Goal: Task Accomplishment & Management: Manage account settings

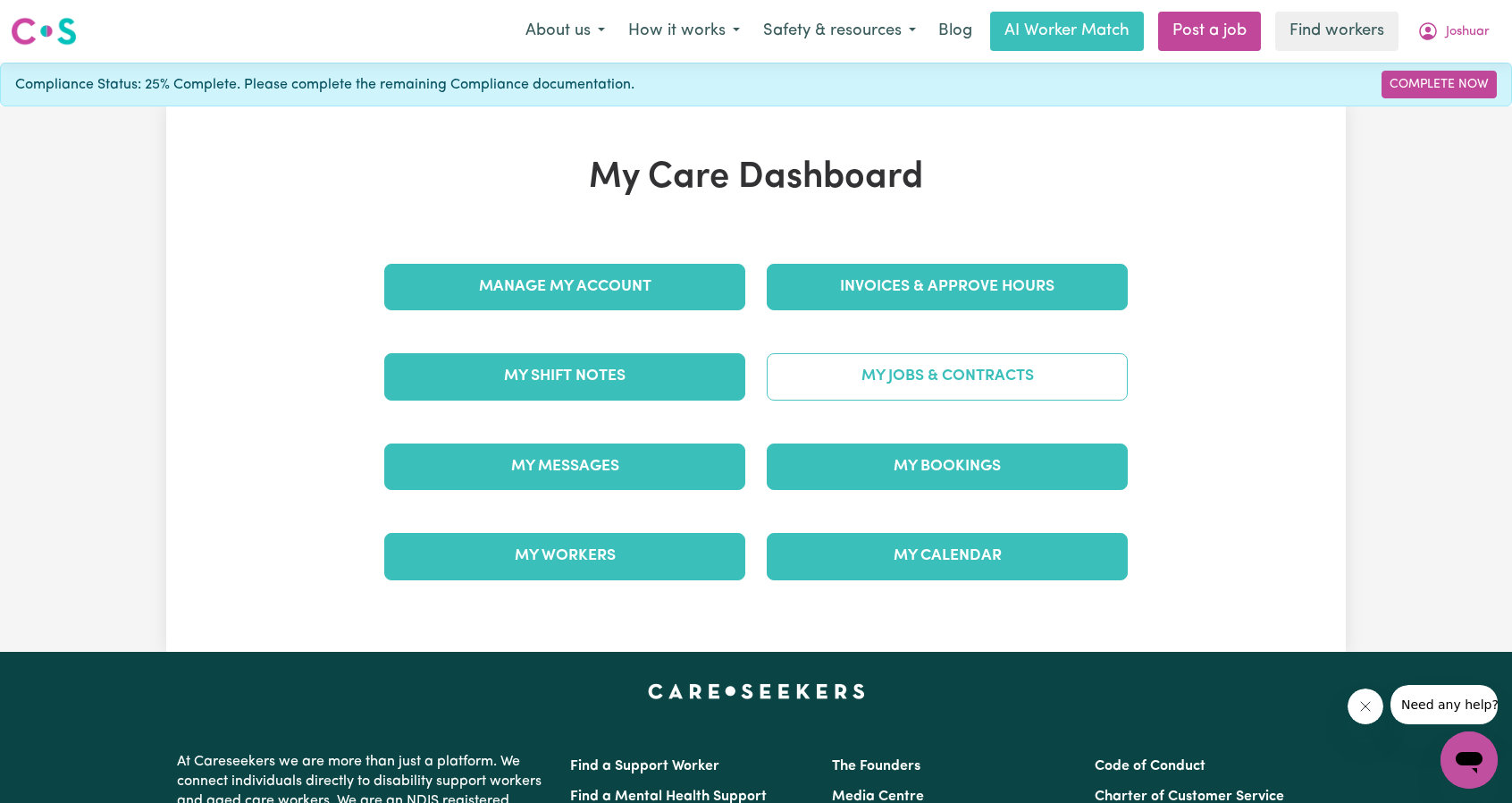
click at [904, 378] on link "My Jobs & Contracts" at bounding box center [947, 376] width 361 height 47
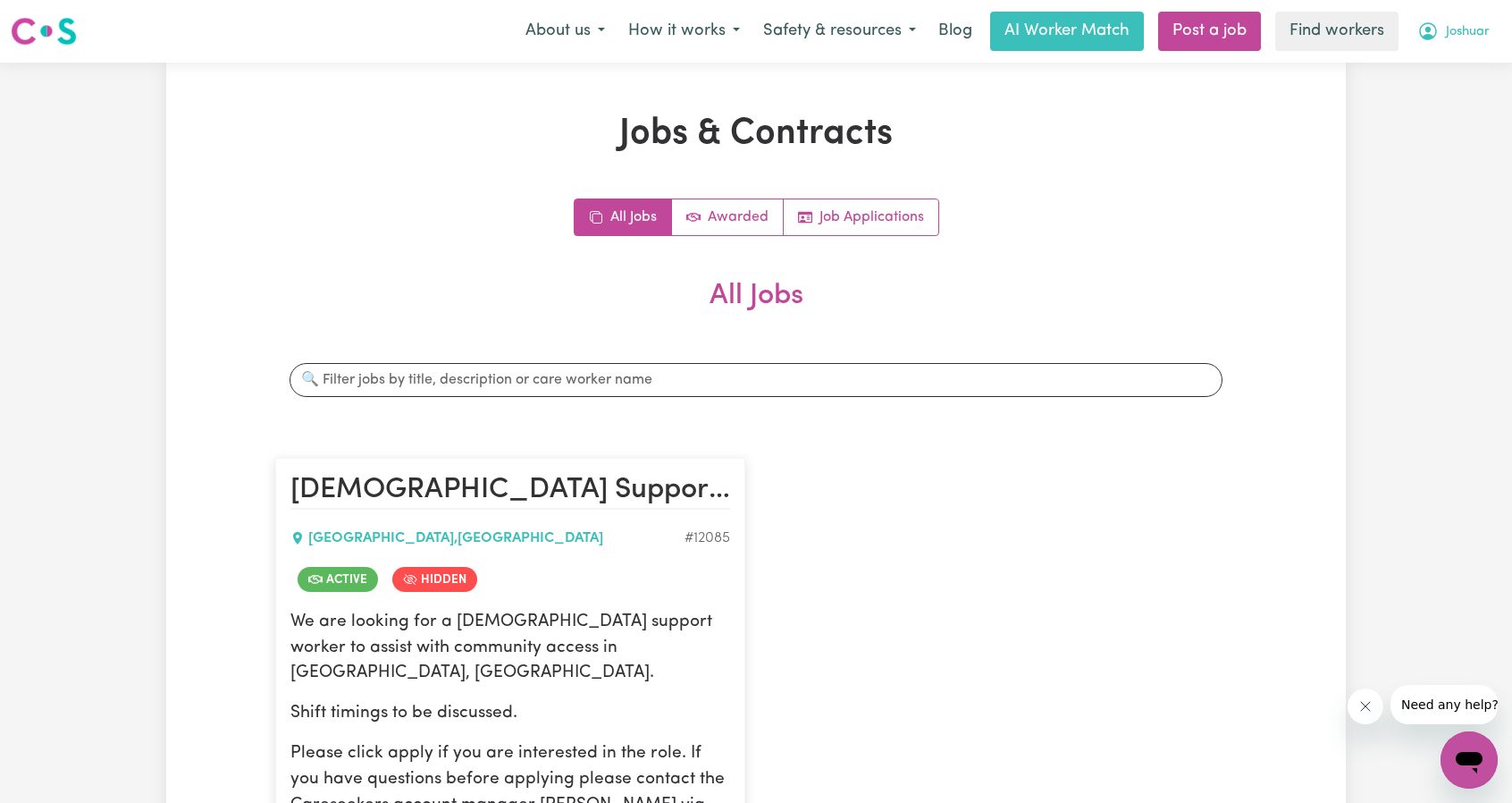
click at [1445, 40] on span "Joshuar" at bounding box center [1467, 32] width 44 height 20
click at [1431, 60] on link "My Dashboard" at bounding box center [1430, 70] width 141 height 34
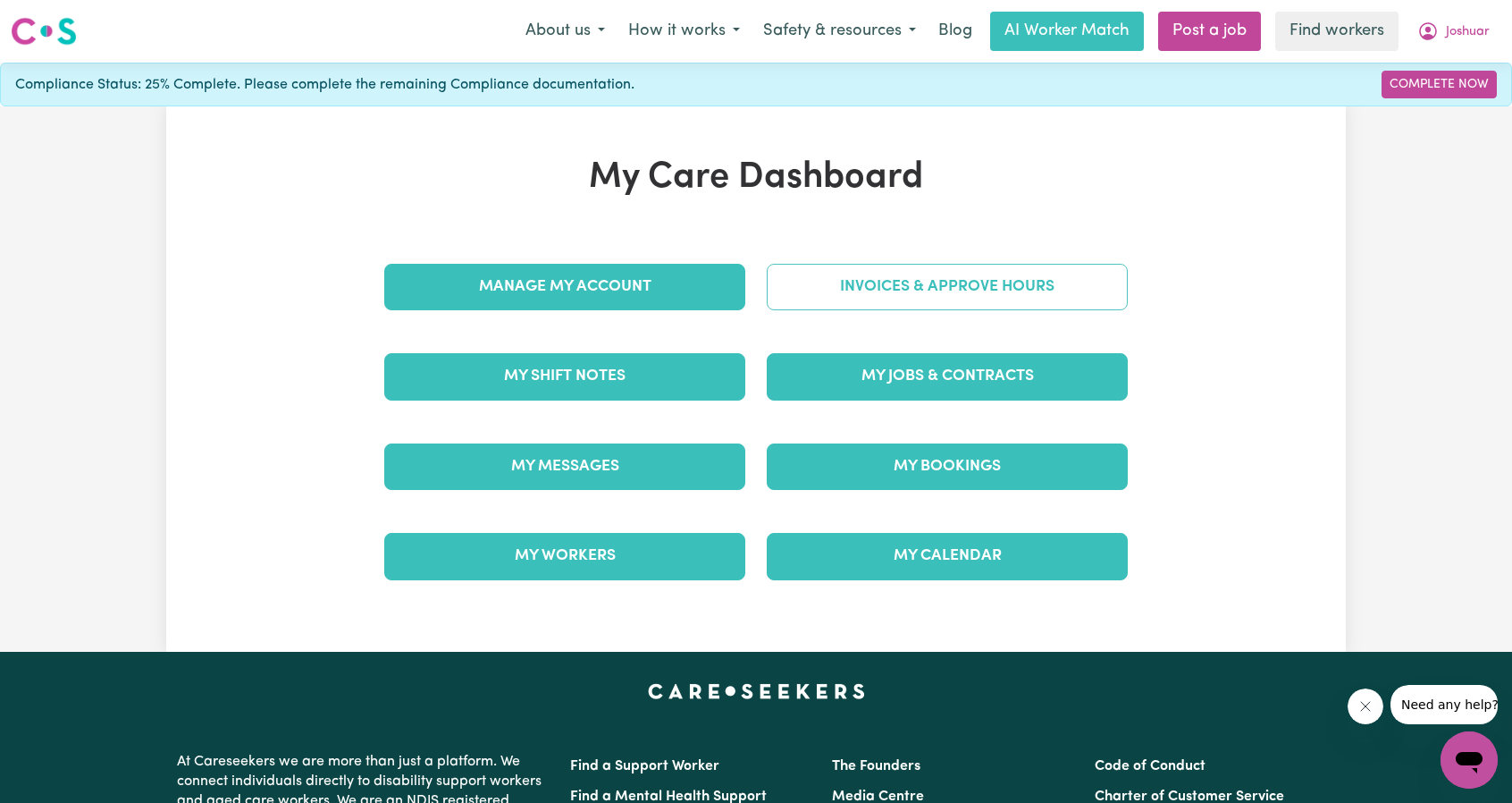
click at [846, 298] on link "Invoices & Approve Hours" at bounding box center [947, 286] width 361 height 47
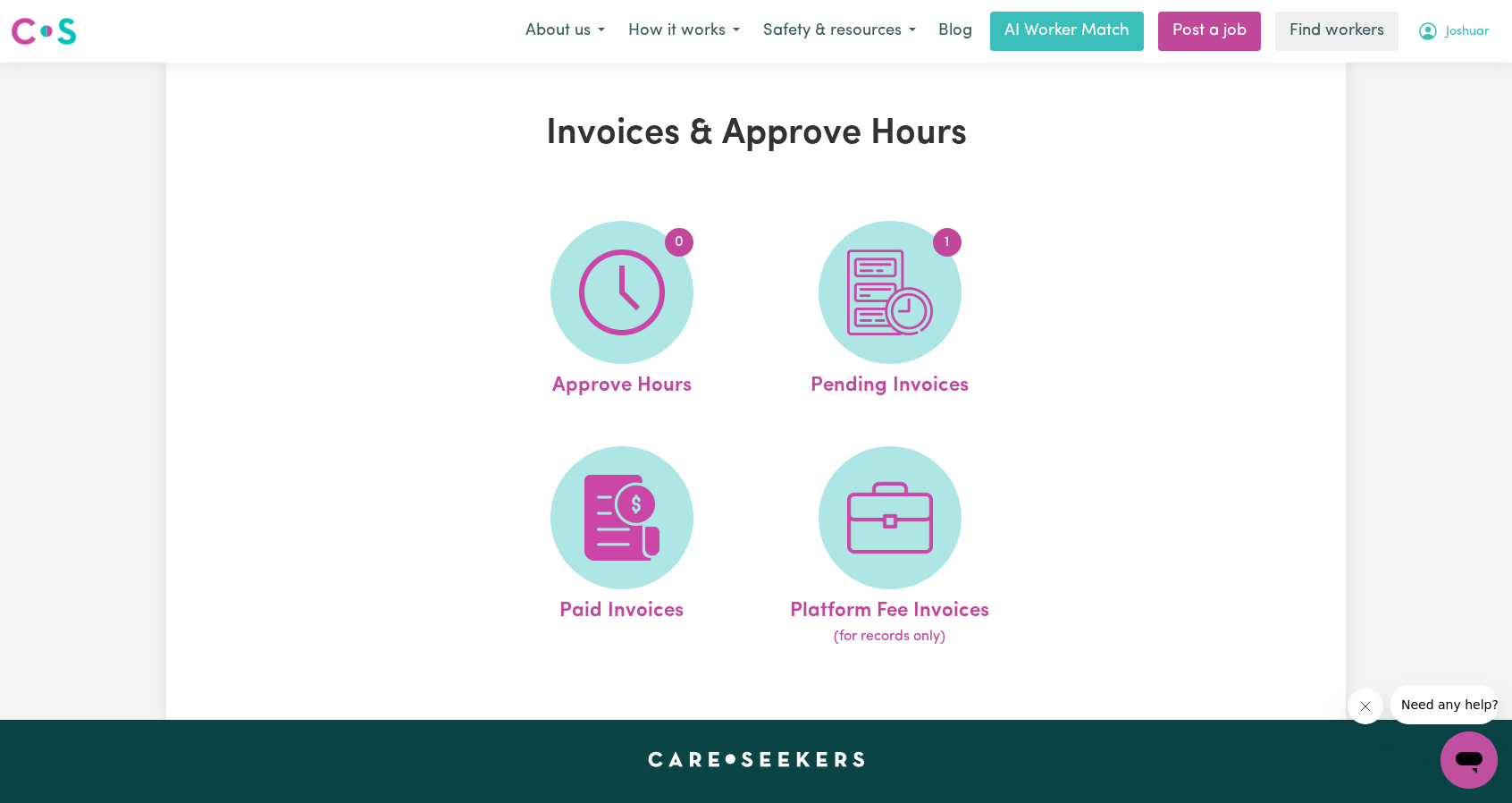
click at [1449, 29] on span "Joshuar" at bounding box center [1467, 32] width 44 height 20
click at [1371, 60] on link "My Dashboard" at bounding box center [1430, 70] width 141 height 34
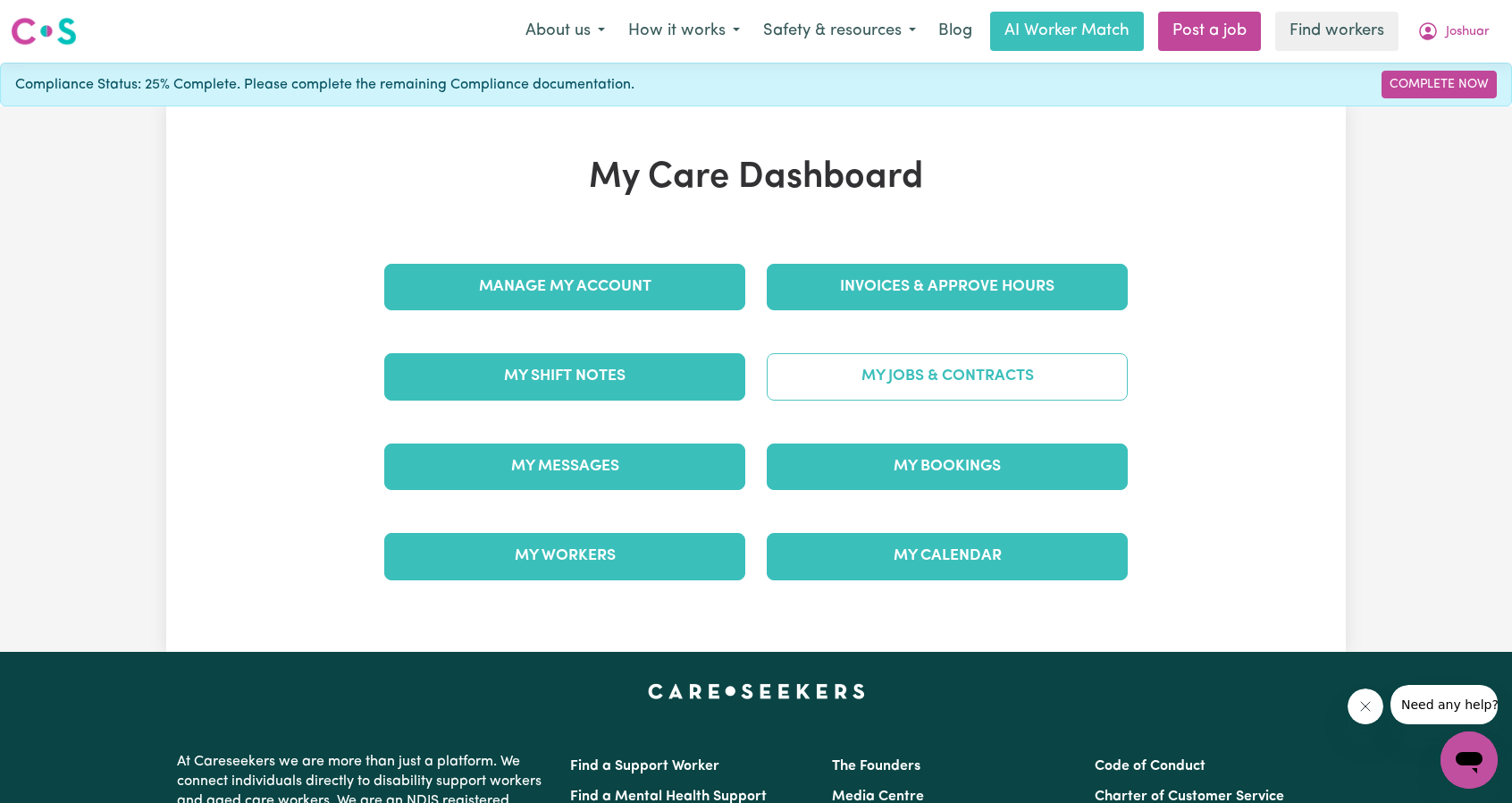
click at [935, 380] on link "My Jobs & Contracts" at bounding box center [947, 376] width 361 height 47
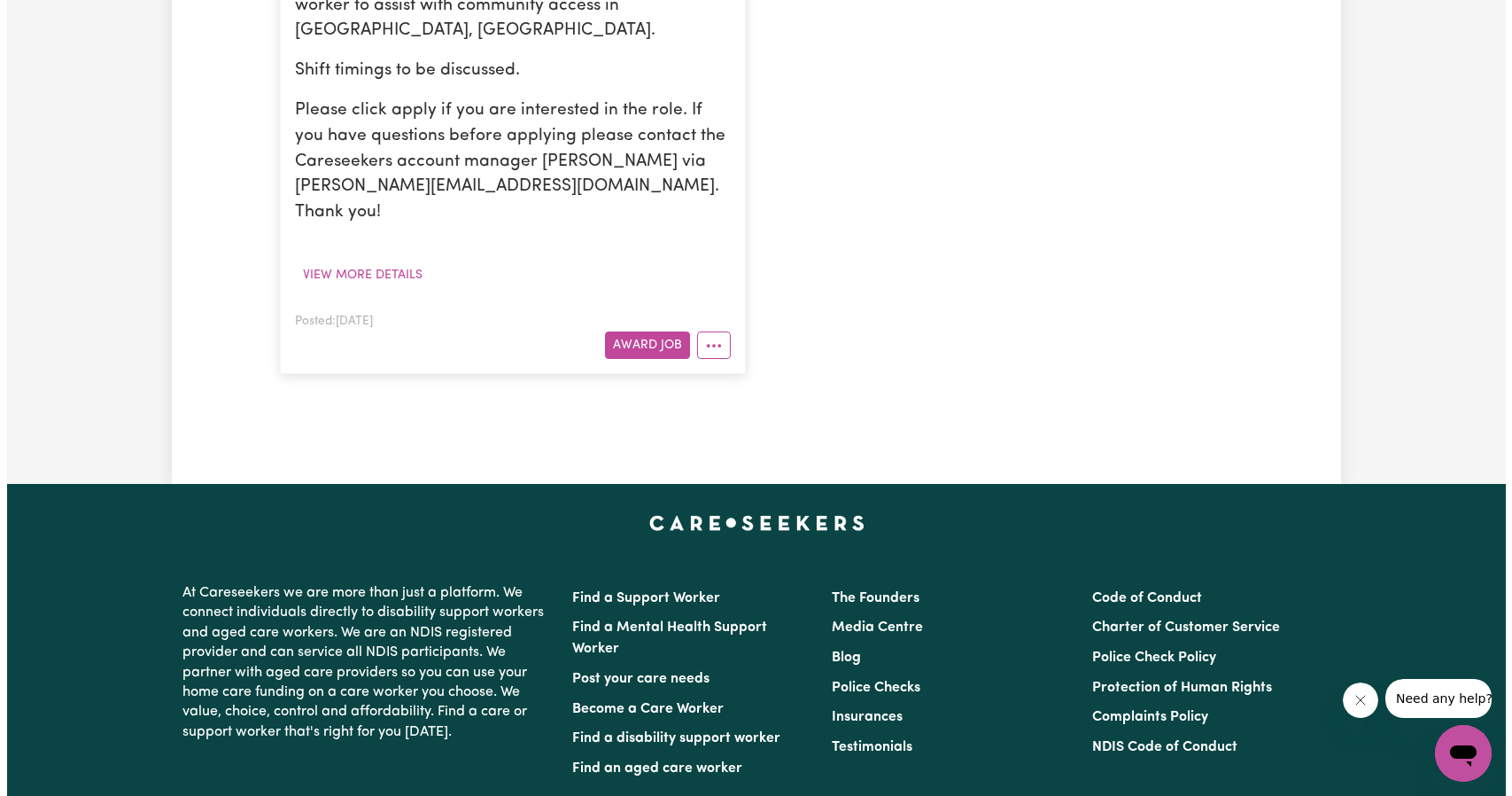
scroll to position [621, 0]
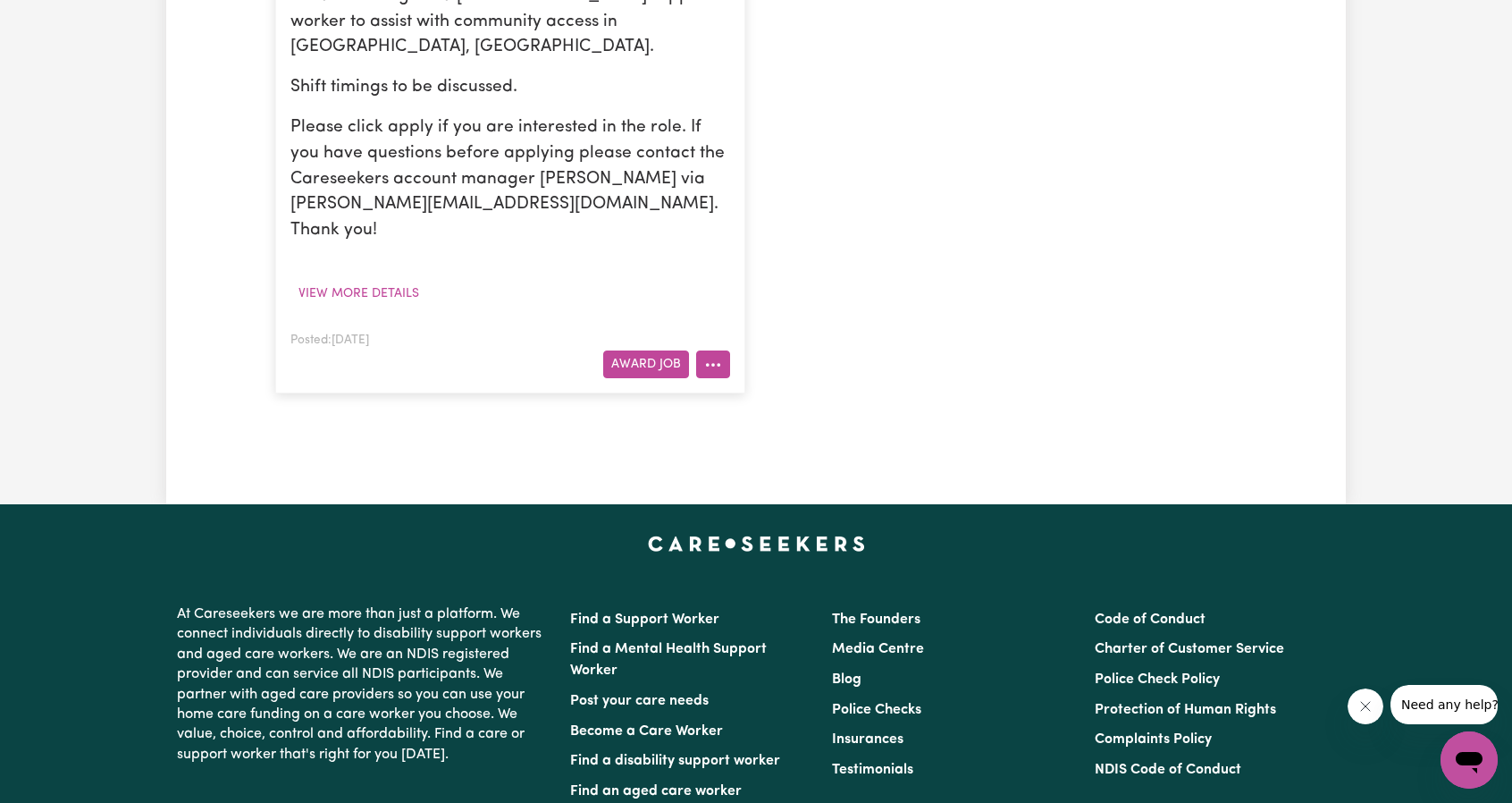
click at [714, 356] on icon "More options" at bounding box center [713, 365] width 18 height 18
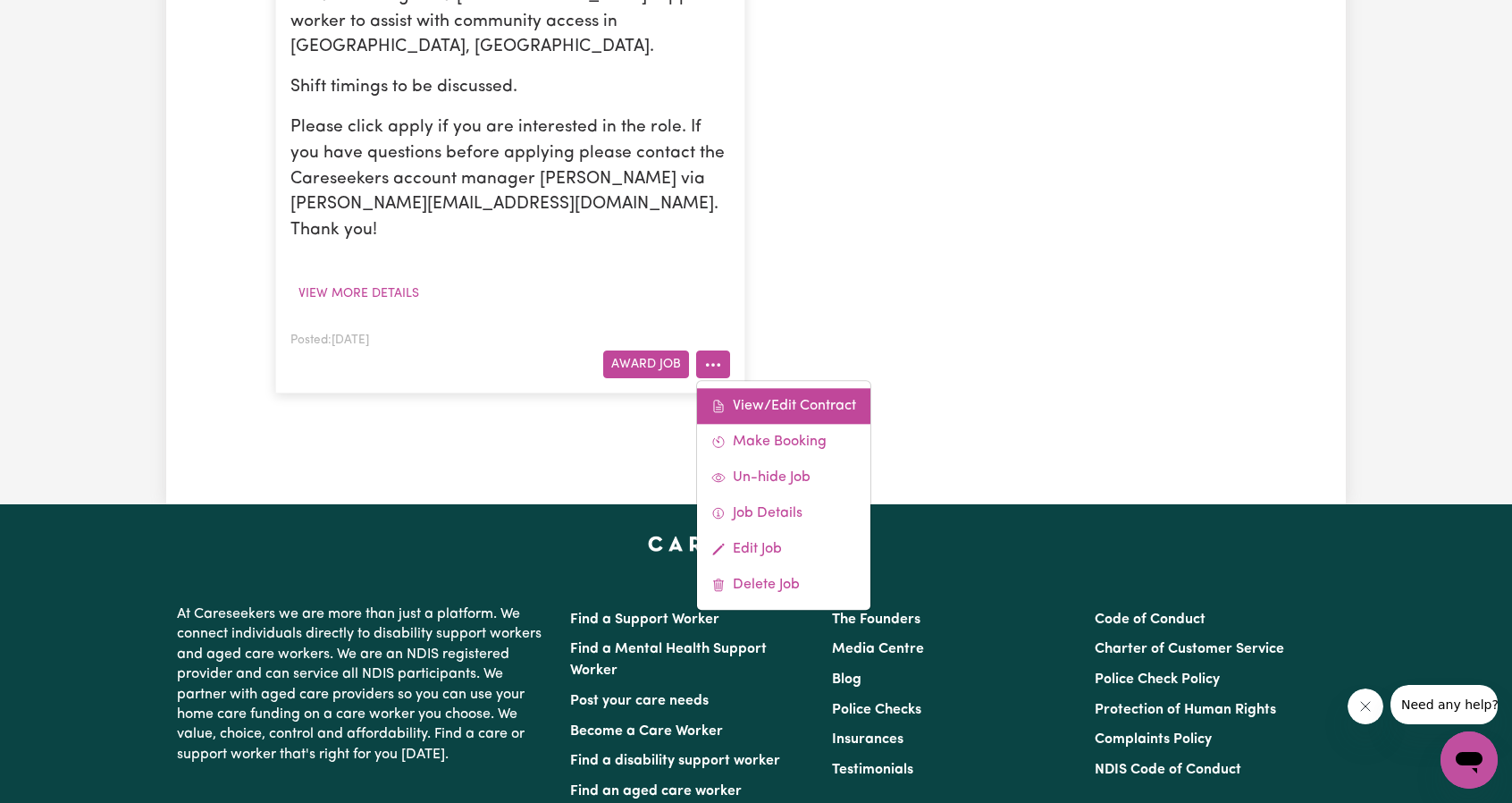
click at [745, 388] on link "View/Edit Contract" at bounding box center [783, 405] width 173 height 36
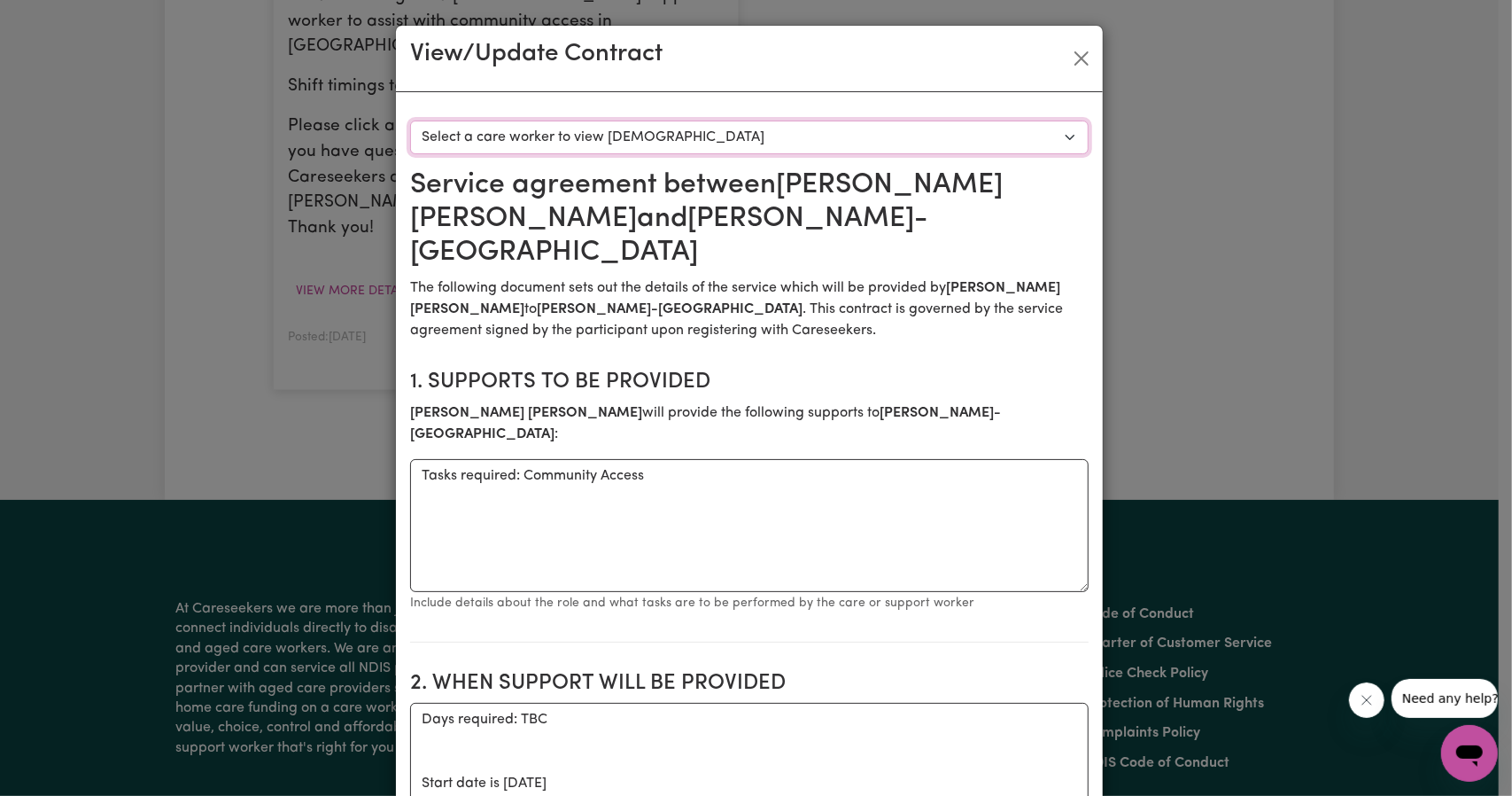
click at [781, 130] on select "Select a care worker to view [DEMOGRAPHIC_DATA] #8954 - [PERSON_NAME] (contract…" at bounding box center [749, 137] width 679 height 33
select select "8566"
click at [410, 120] on select "Select a care worker to view [DEMOGRAPHIC_DATA] #8954 - [PERSON_NAME] (contract…" at bounding box center [749, 137] width 679 height 33
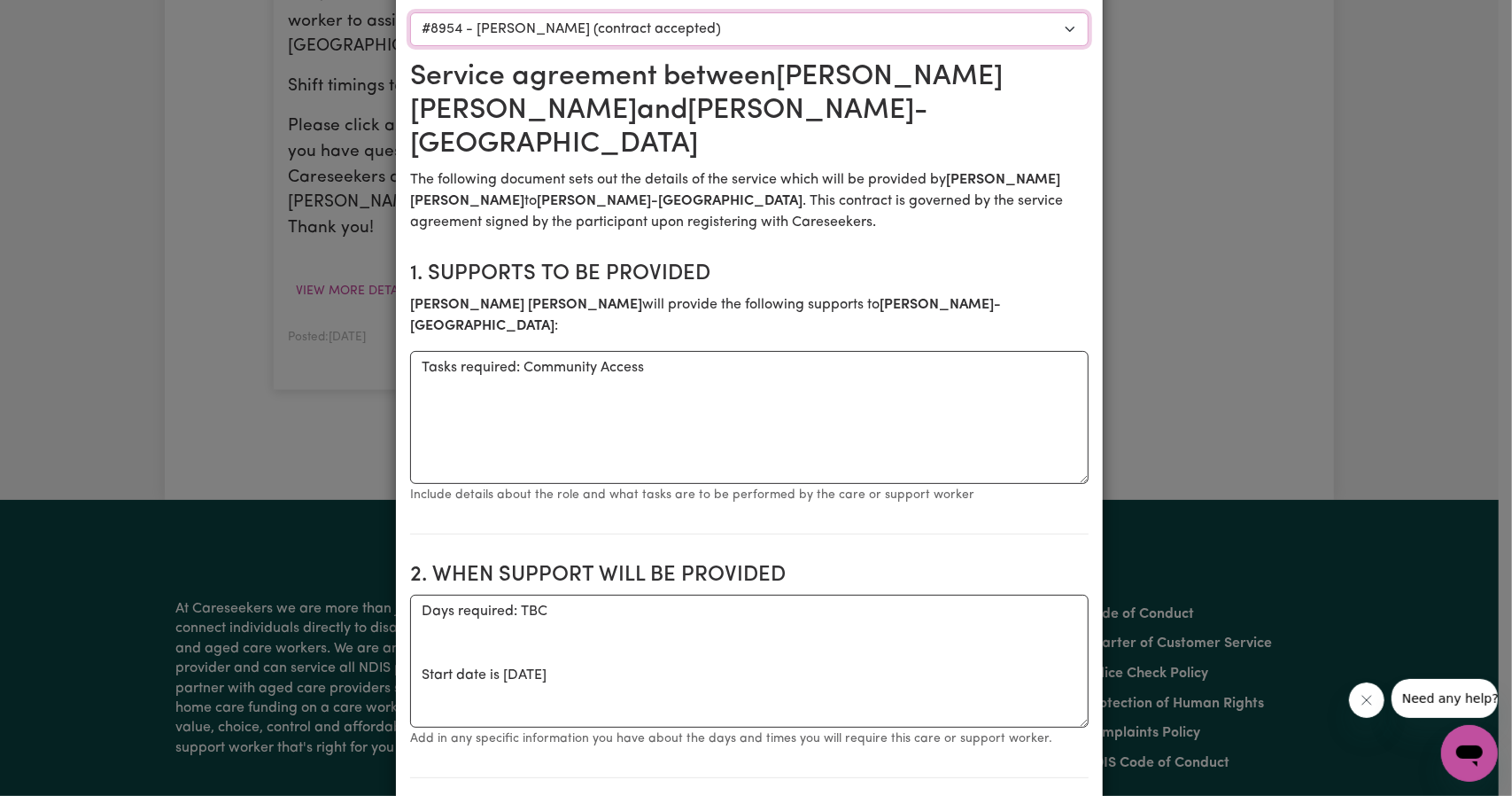
scroll to position [0, 0]
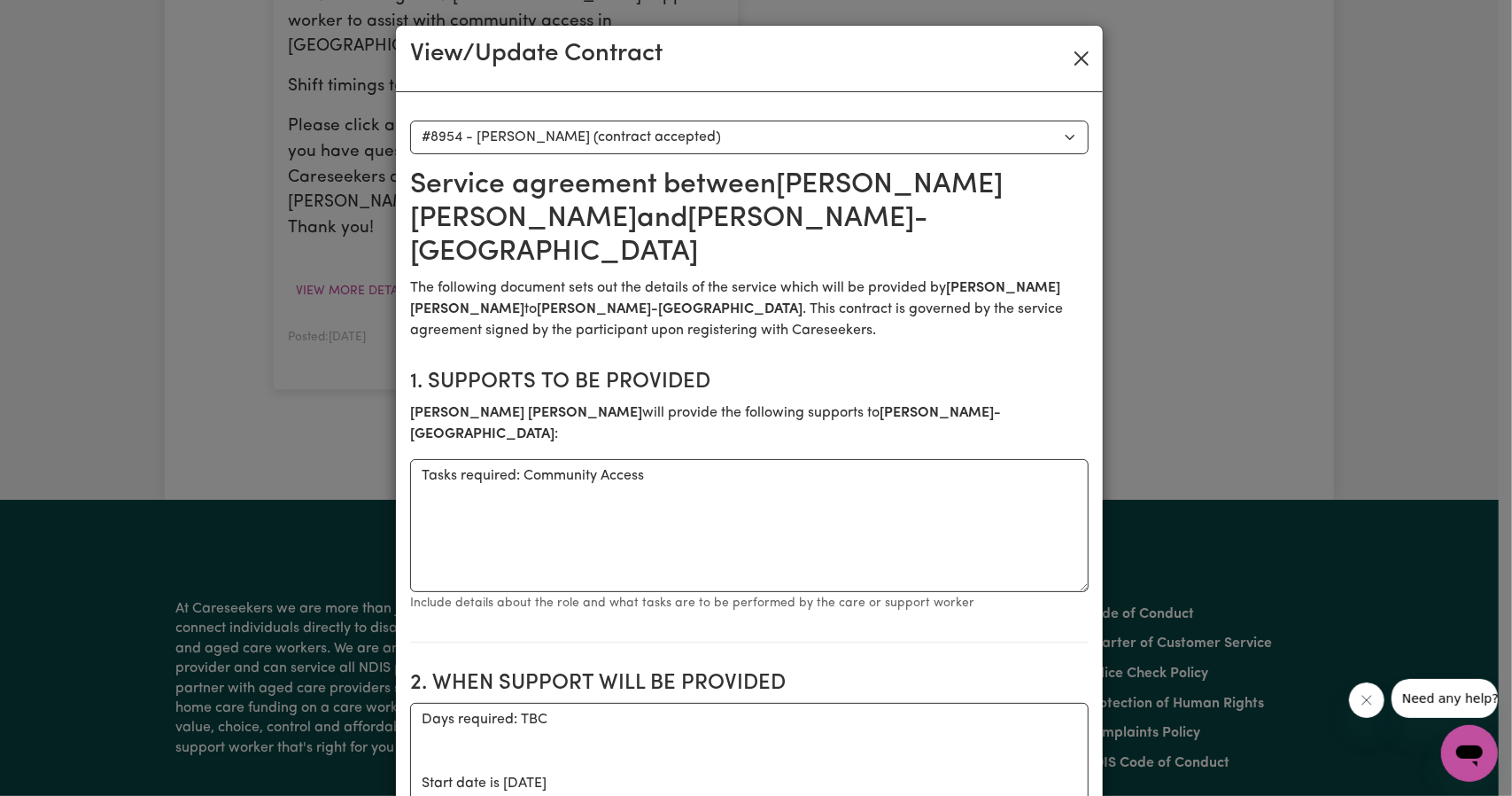
click at [1078, 71] on div "View/Update Contract" at bounding box center [750, 58] width 707 height 66
click at [1100, 62] on div "View/Update Contract Select a contract to view Select a care worker to view [DE…" at bounding box center [756, 398] width 1512 height 796
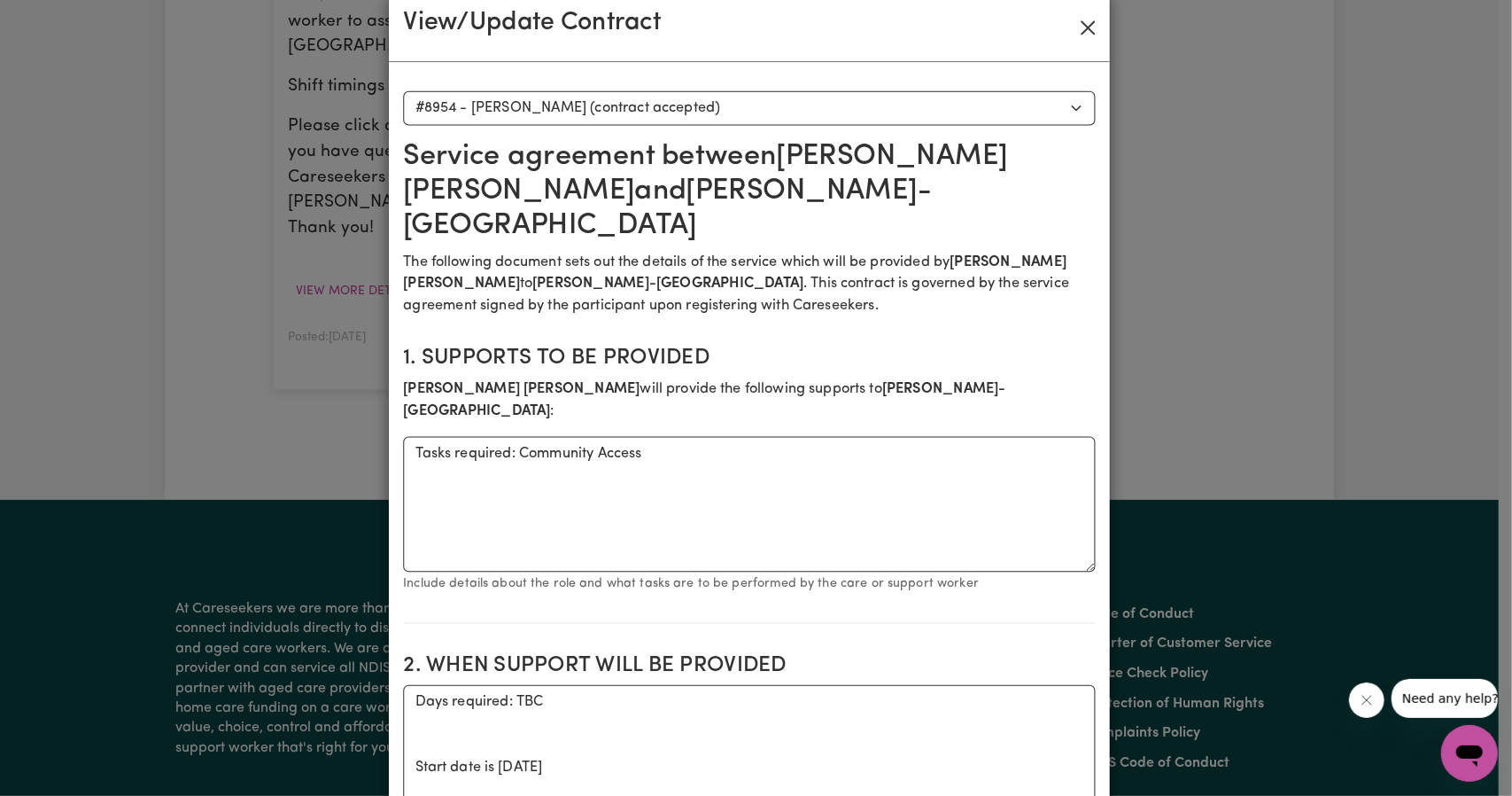
click at [1085, 60] on div "View/Update Contract" at bounding box center [750, 29] width 721 height 67
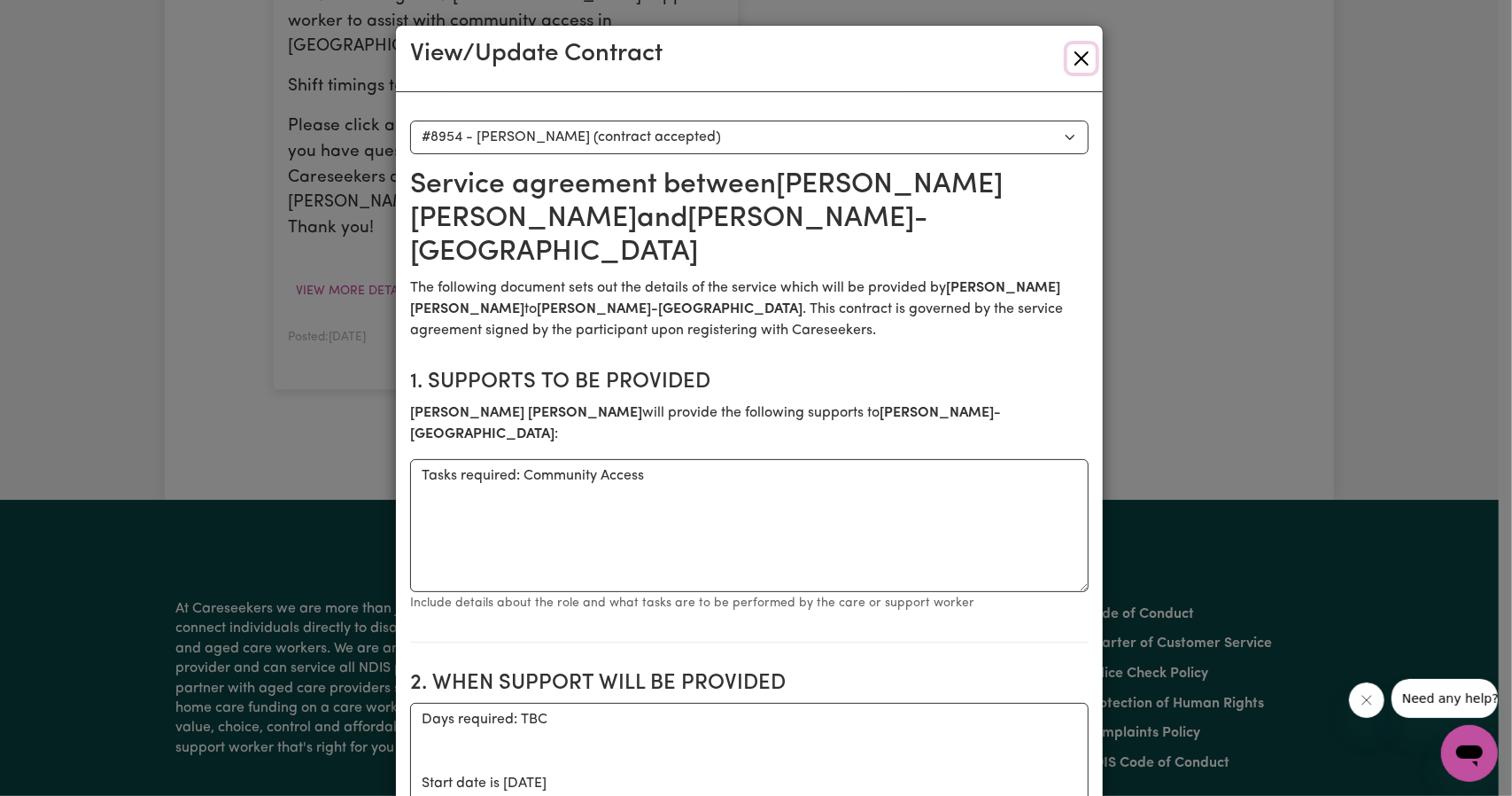
click at [1078, 52] on button "Close" at bounding box center [1082, 58] width 29 height 29
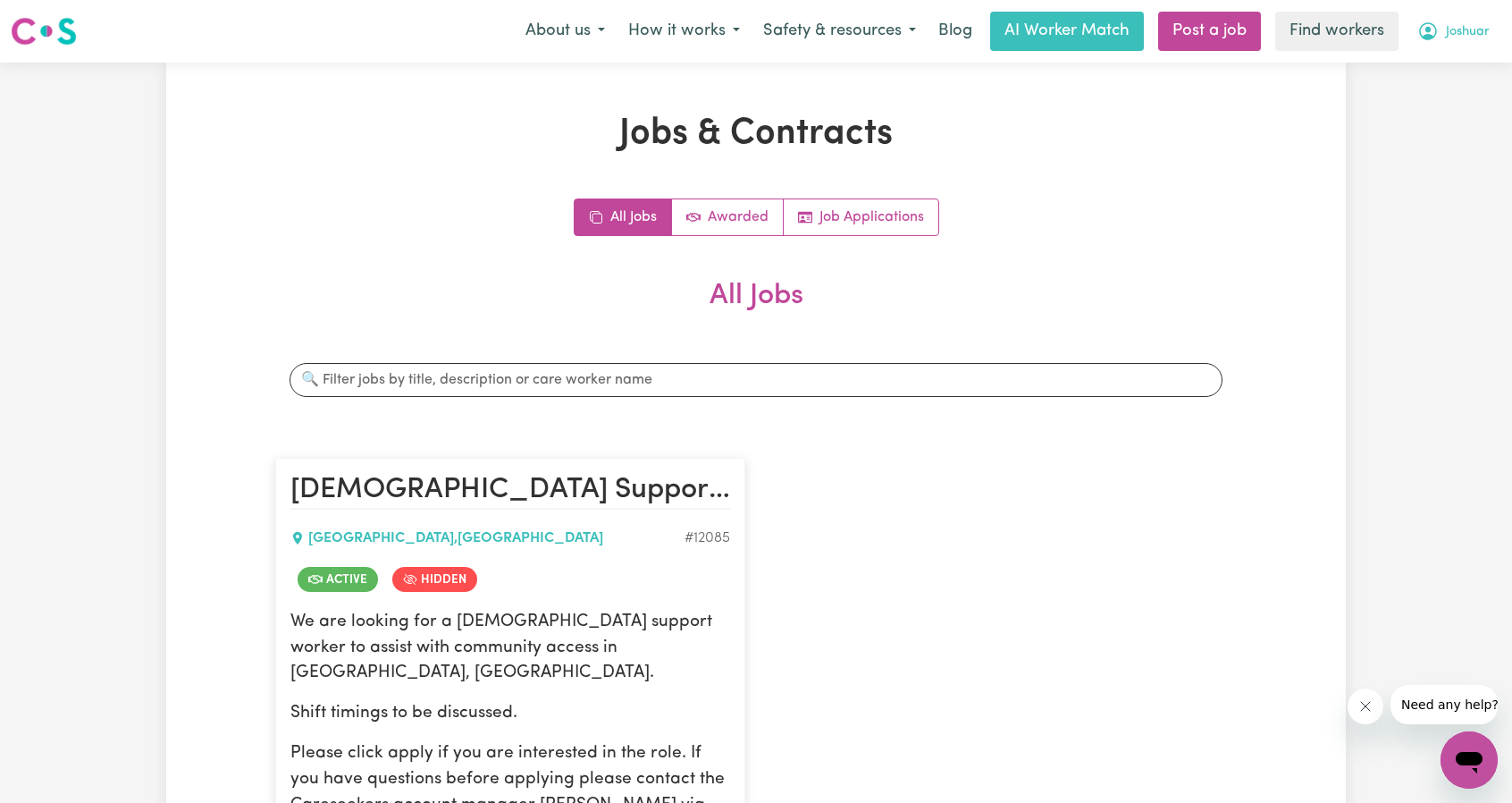
click at [1467, 22] on button "Joshuar" at bounding box center [1453, 32] width 95 height 38
click at [1431, 57] on link "My Dashboard" at bounding box center [1430, 70] width 141 height 34
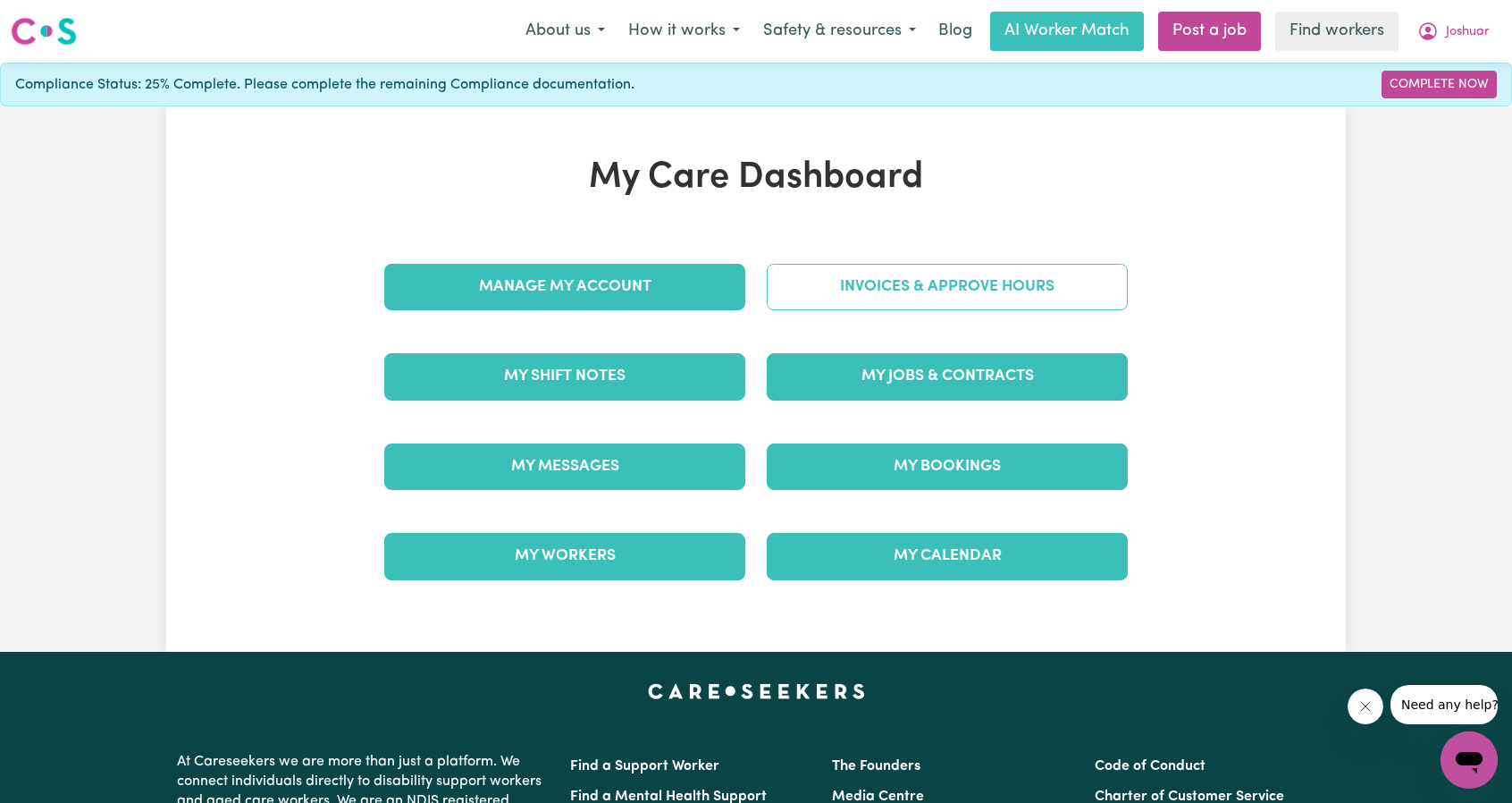
click at [1046, 293] on link "Invoices & Approve Hours" at bounding box center [947, 286] width 361 height 47
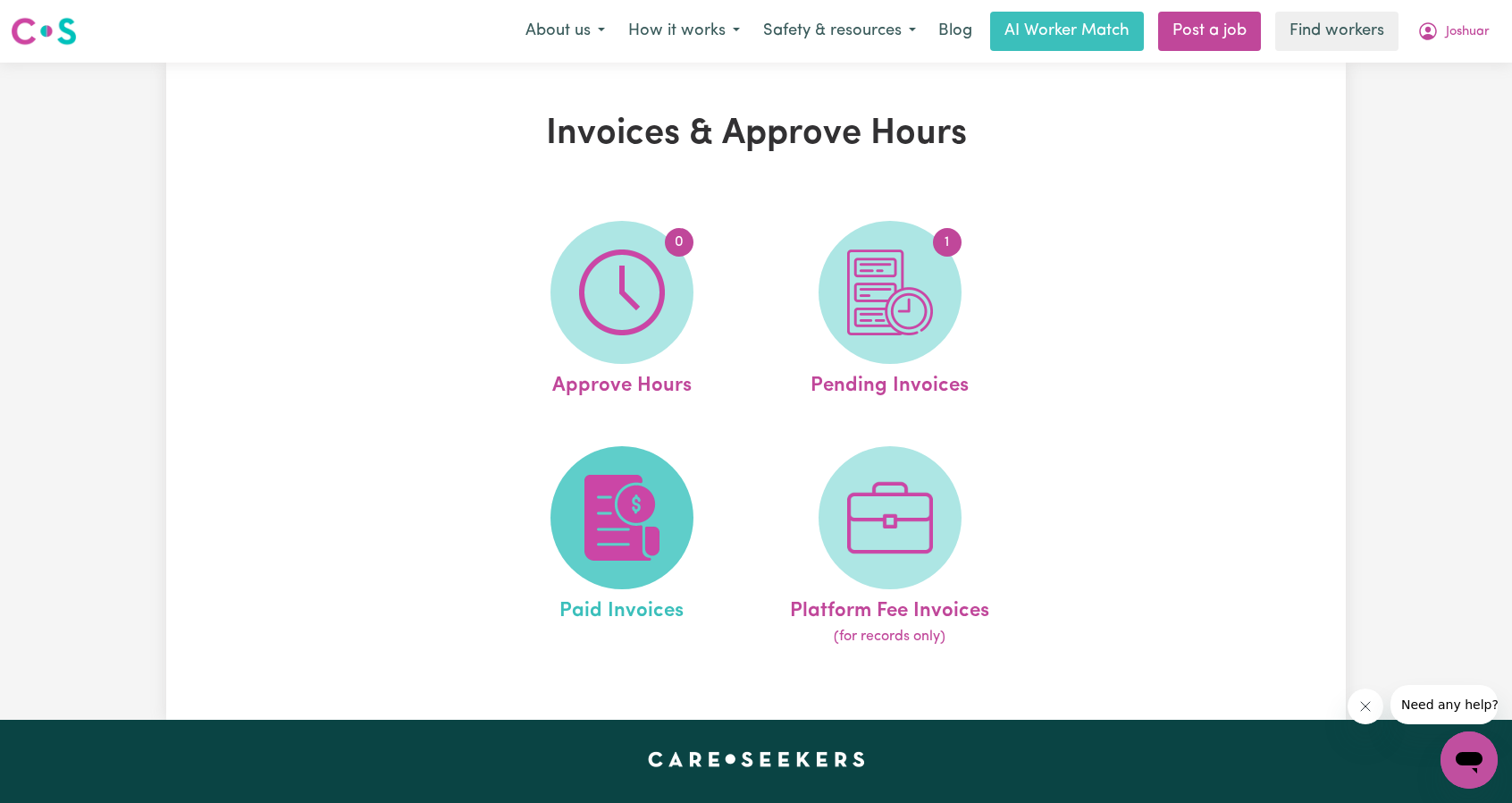
click at [633, 546] on img at bounding box center [622, 518] width 85 height 85
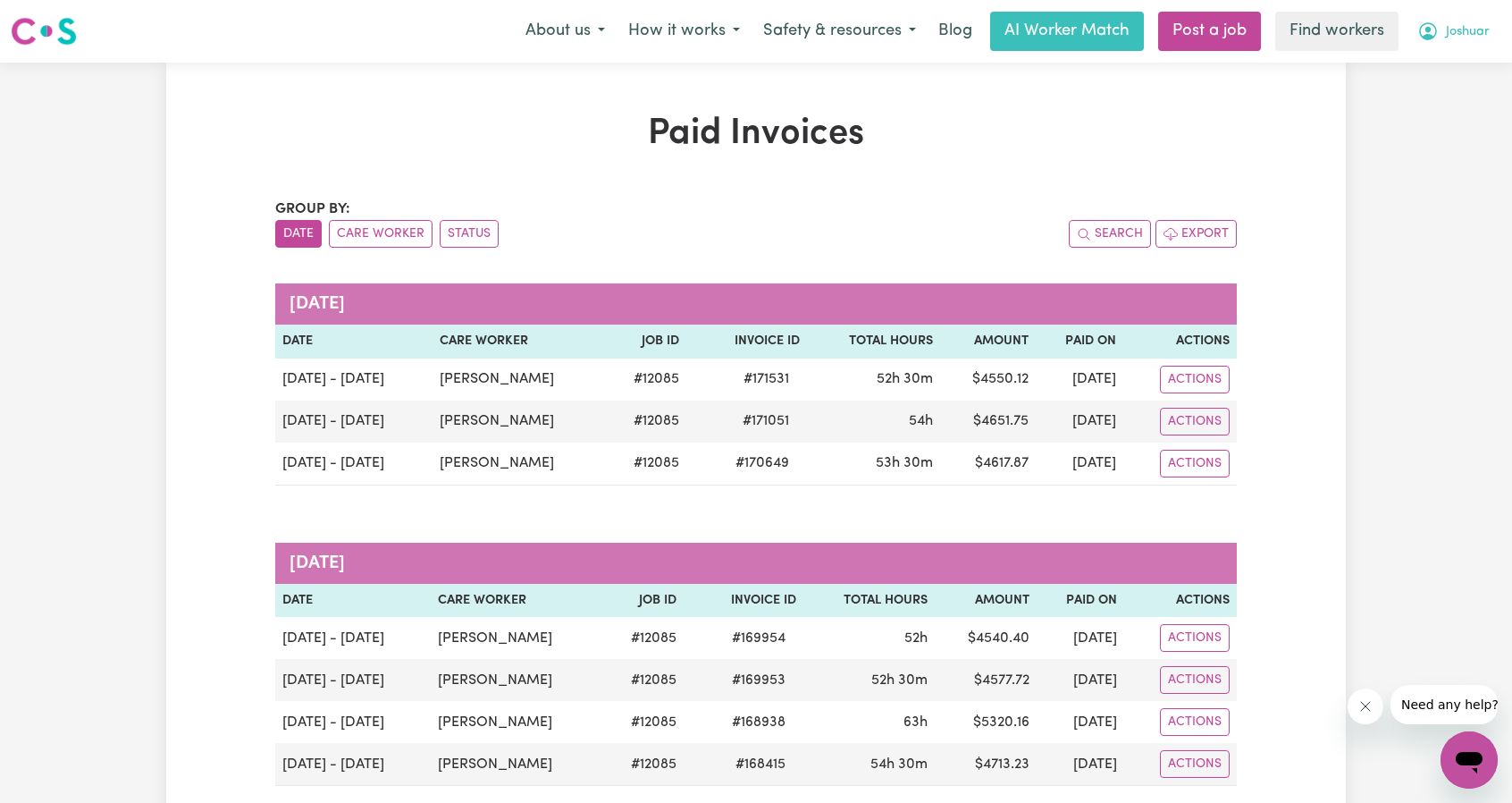
click at [1460, 49] on button "Joshuar" at bounding box center [1453, 32] width 95 height 38
click at [1425, 69] on link "My Dashboard" at bounding box center [1430, 70] width 141 height 34
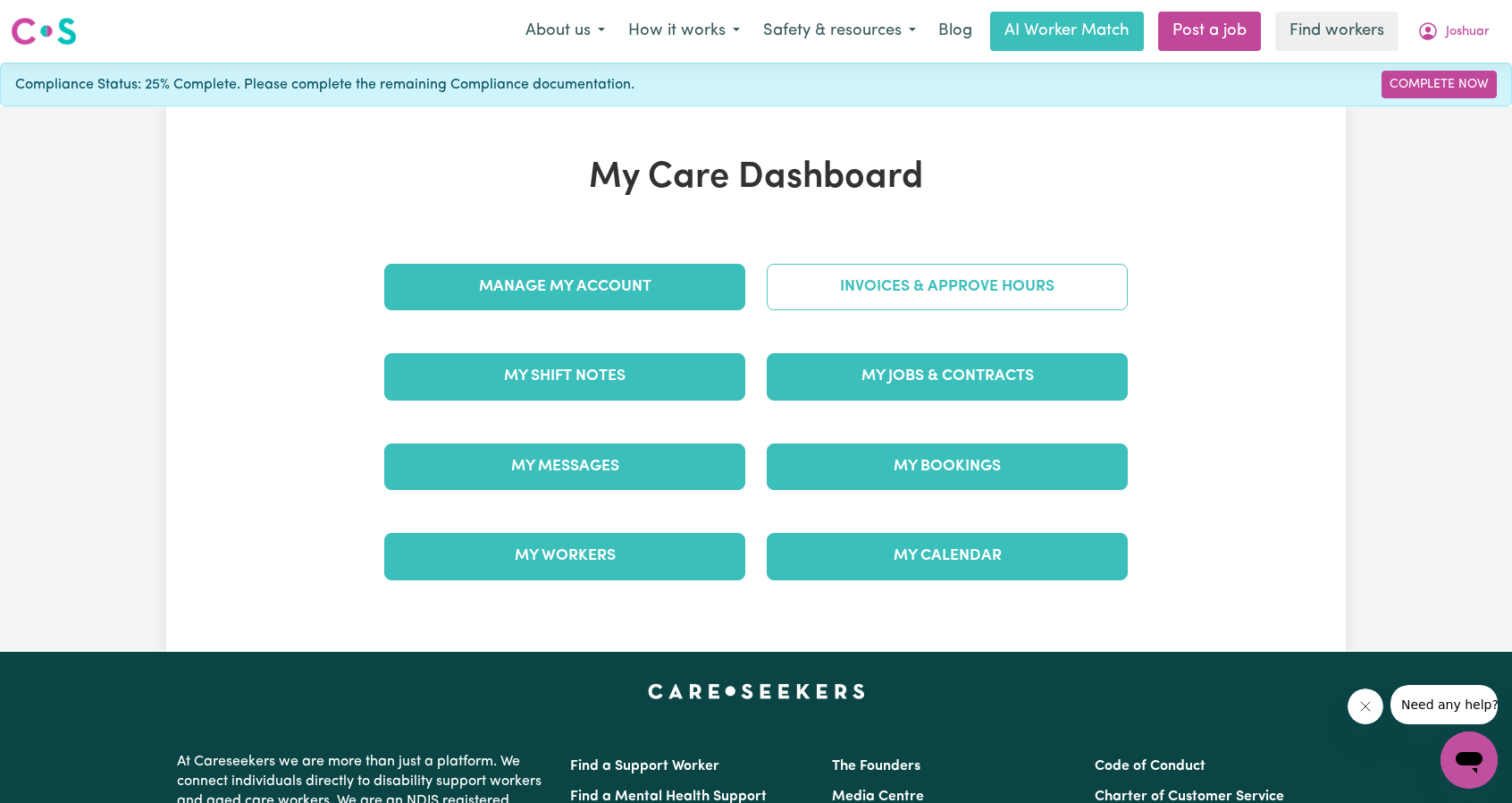
click at [998, 297] on link "Invoices & Approve Hours" at bounding box center [947, 286] width 361 height 47
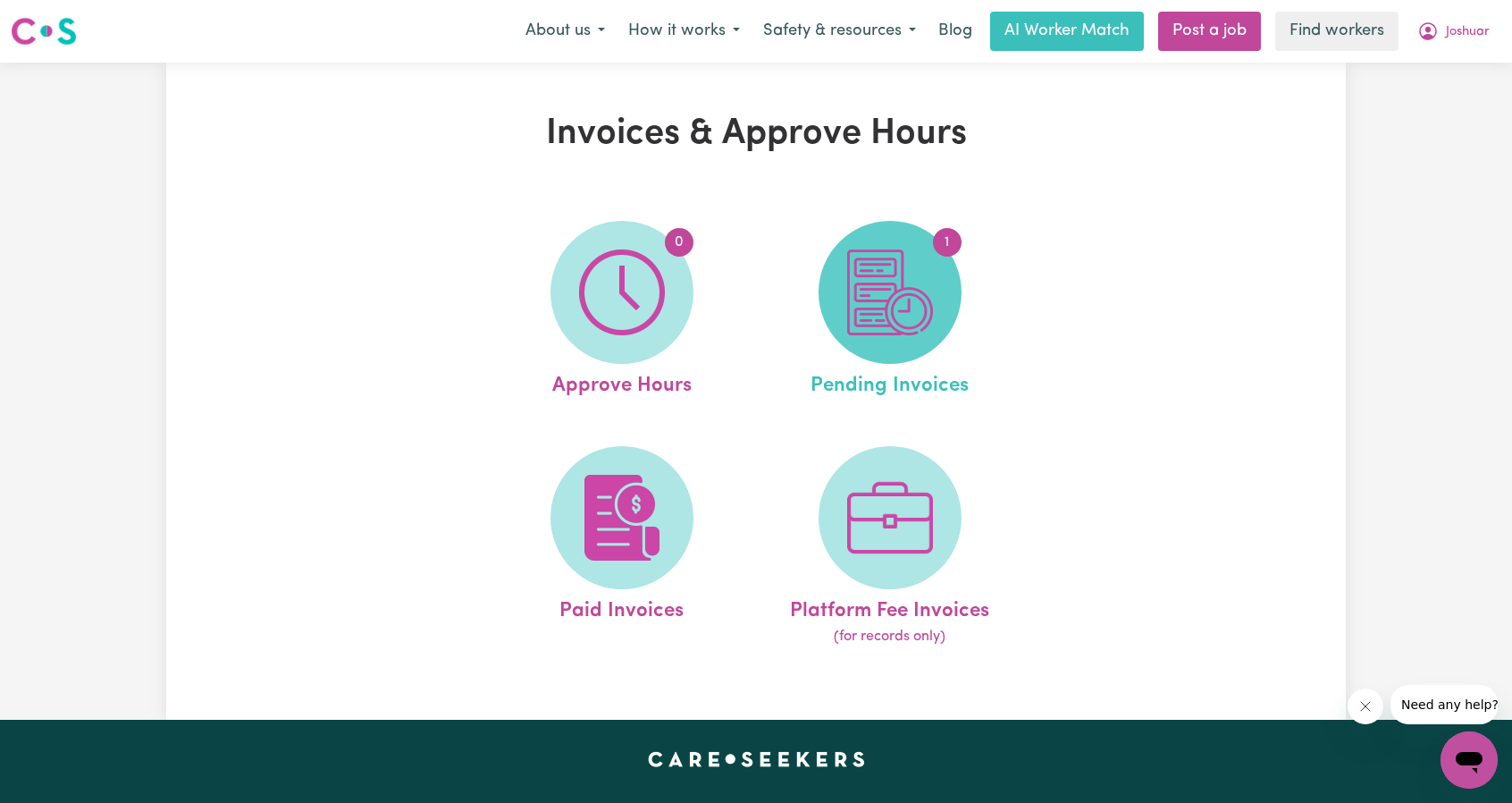
click at [936, 297] on span "1" at bounding box center [890, 292] width 143 height 143
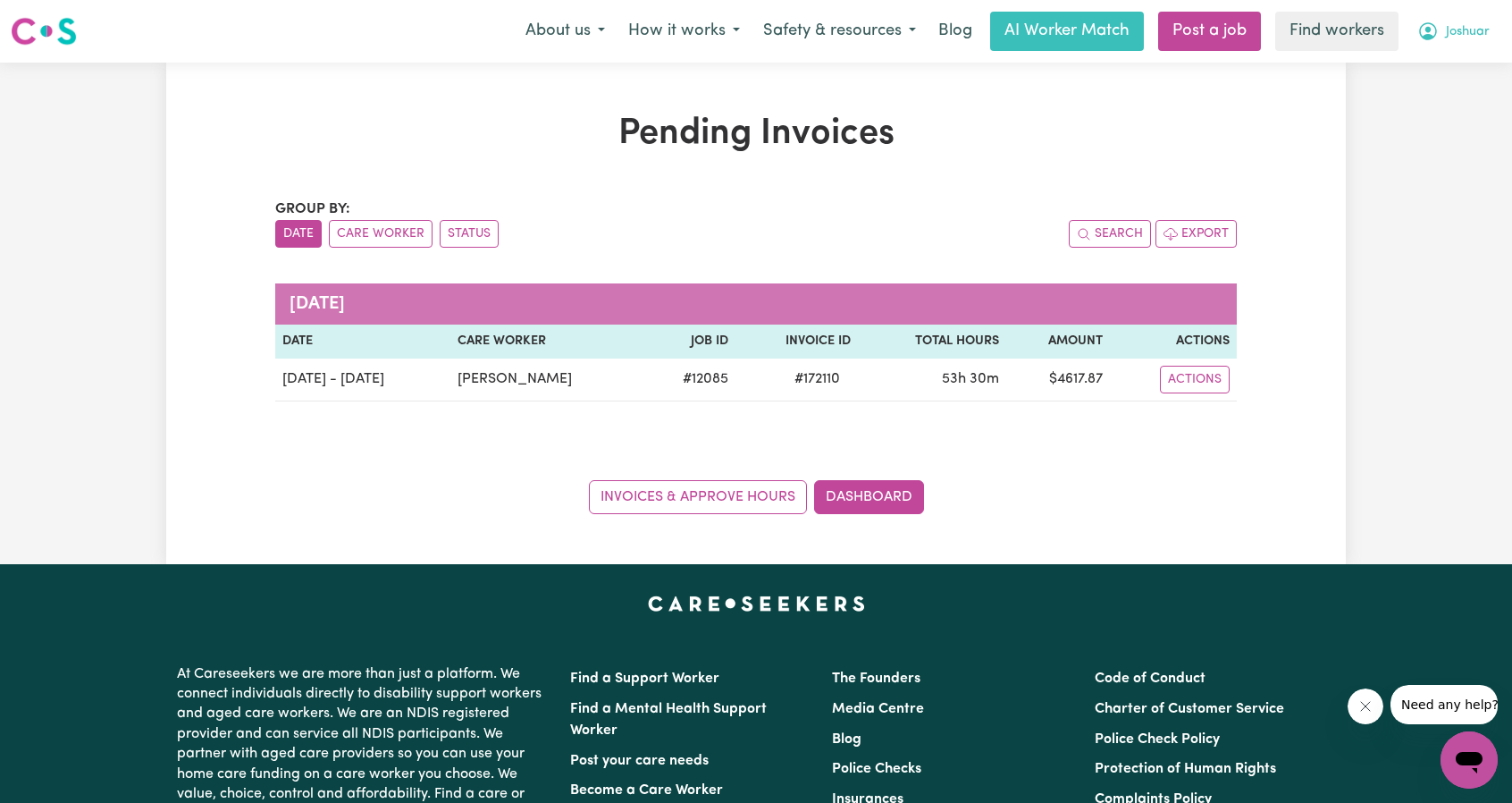
click at [1474, 26] on span "Joshuar" at bounding box center [1467, 32] width 44 height 20
click at [1436, 62] on link "My Dashboard" at bounding box center [1430, 70] width 141 height 34
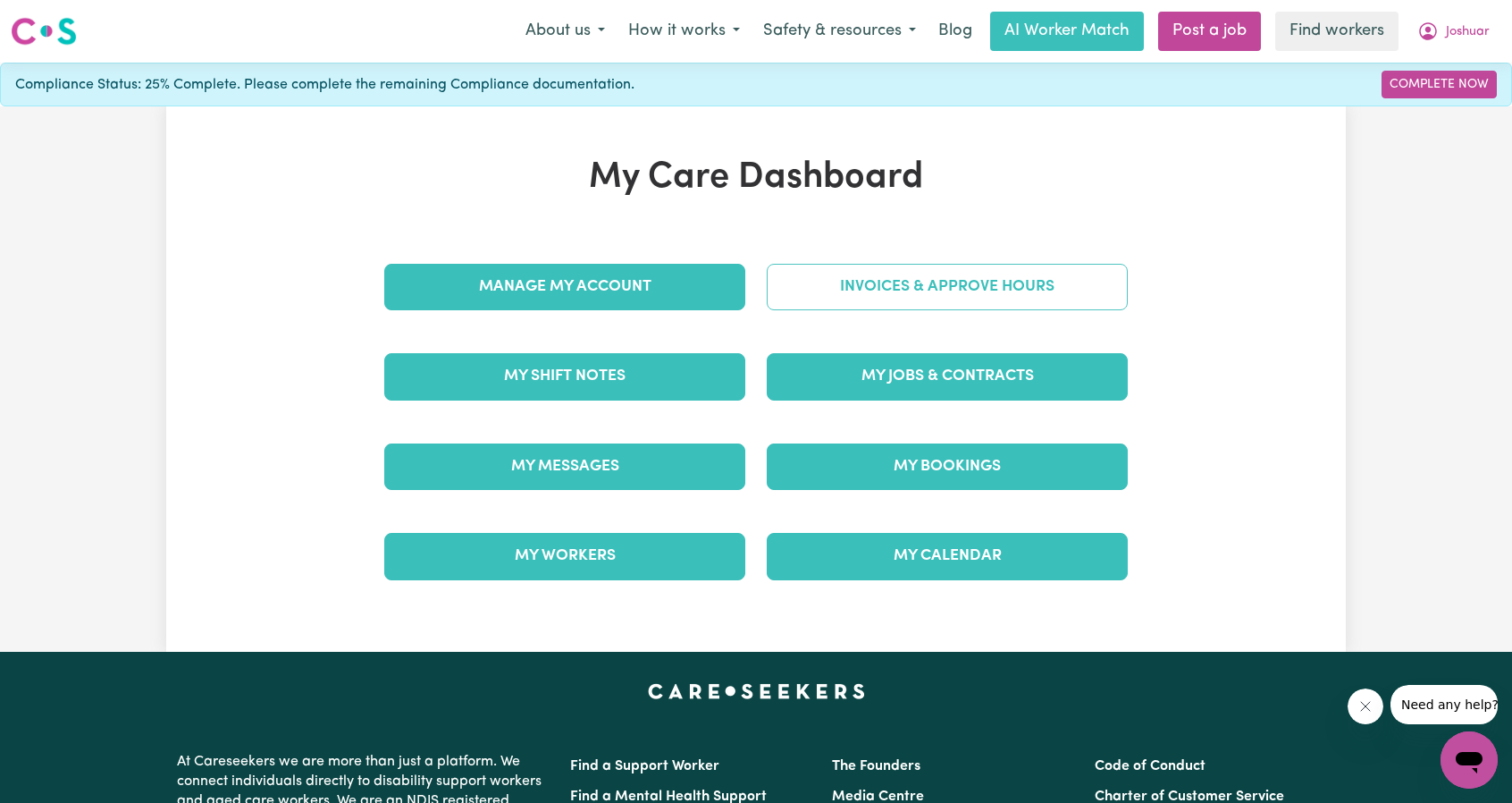
click at [978, 285] on link "Invoices & Approve Hours" at bounding box center [947, 286] width 361 height 47
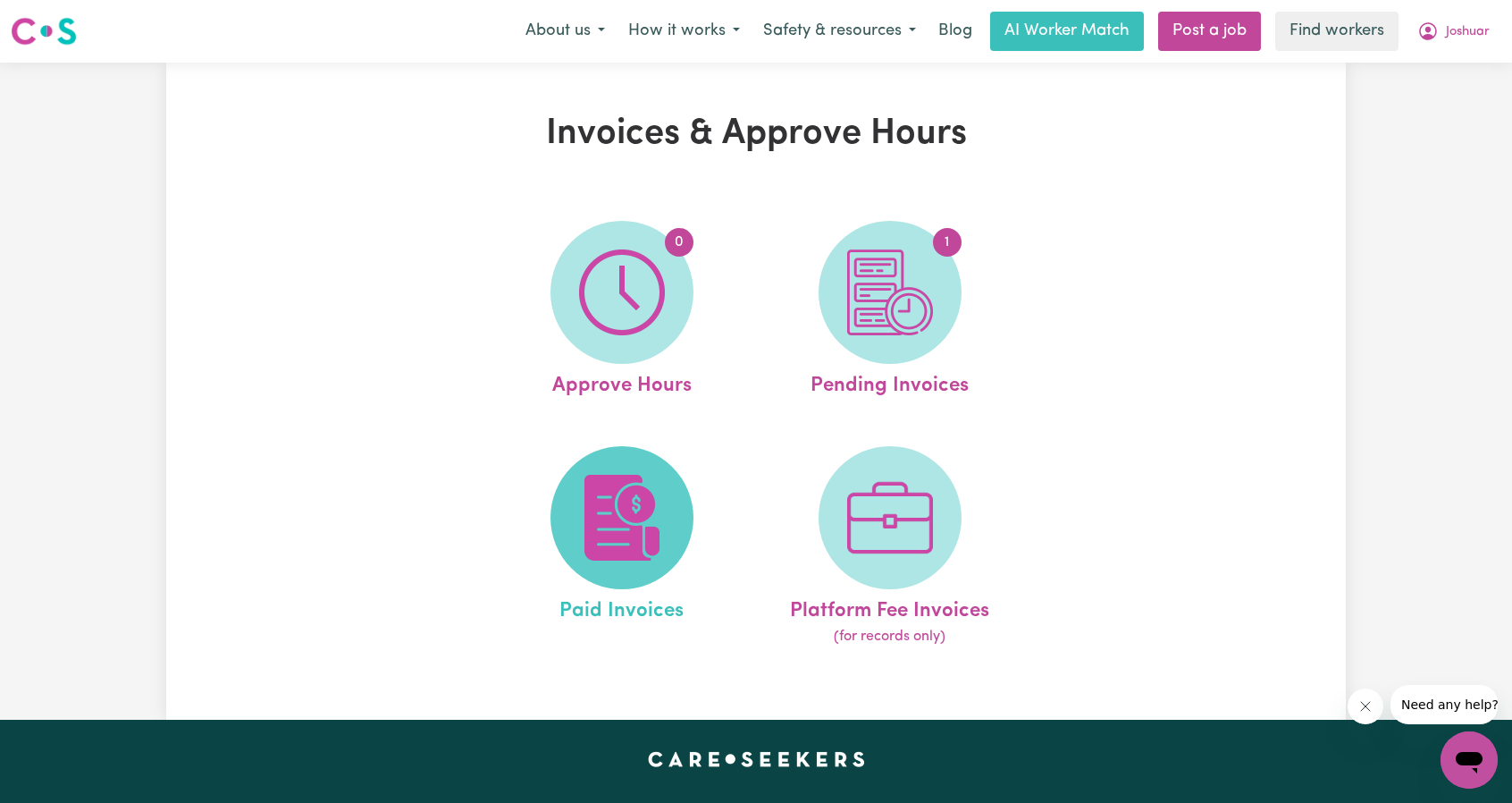
click at [653, 504] on img at bounding box center [622, 518] width 85 height 85
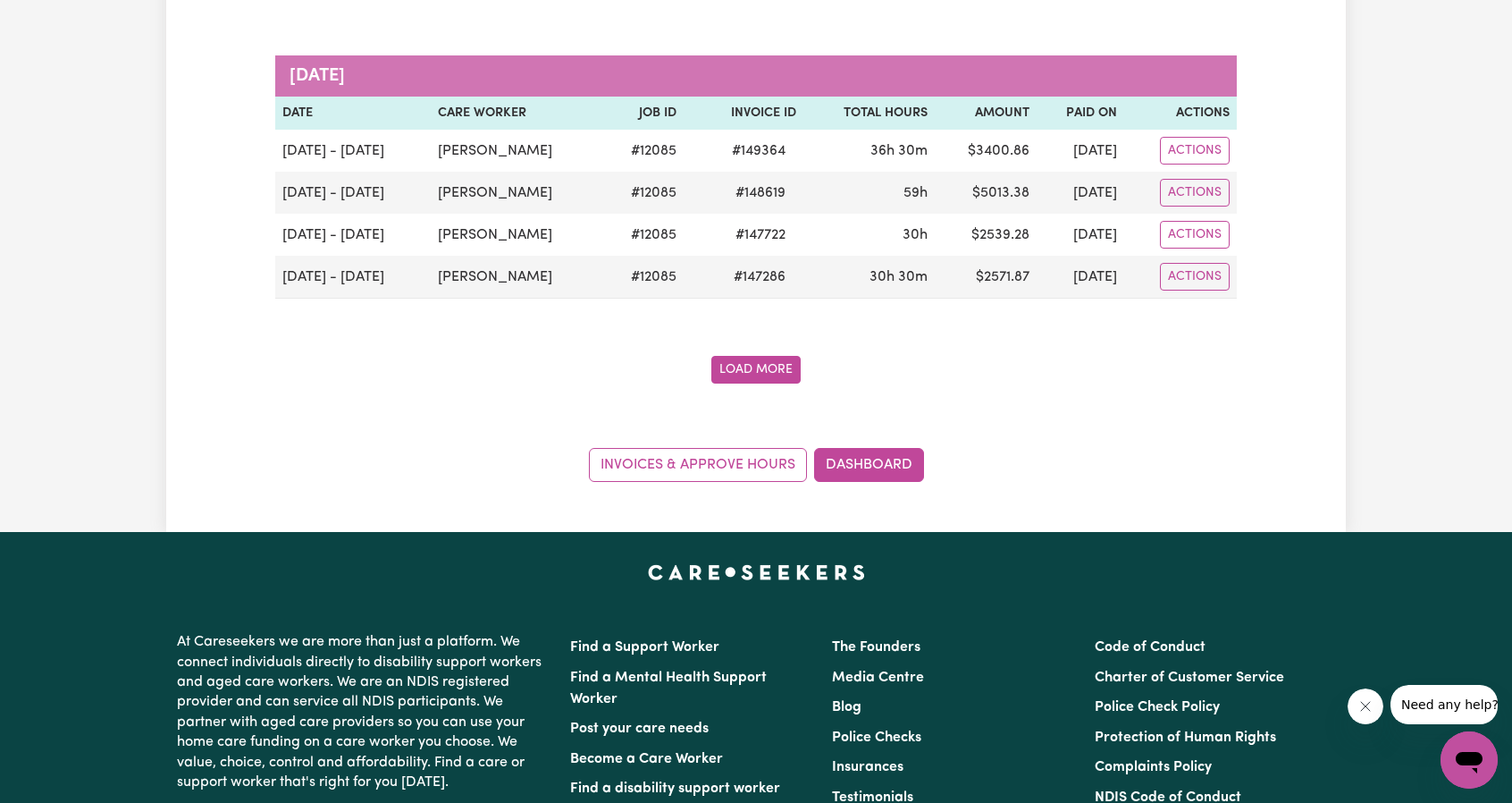
scroll to position [3405, 0]
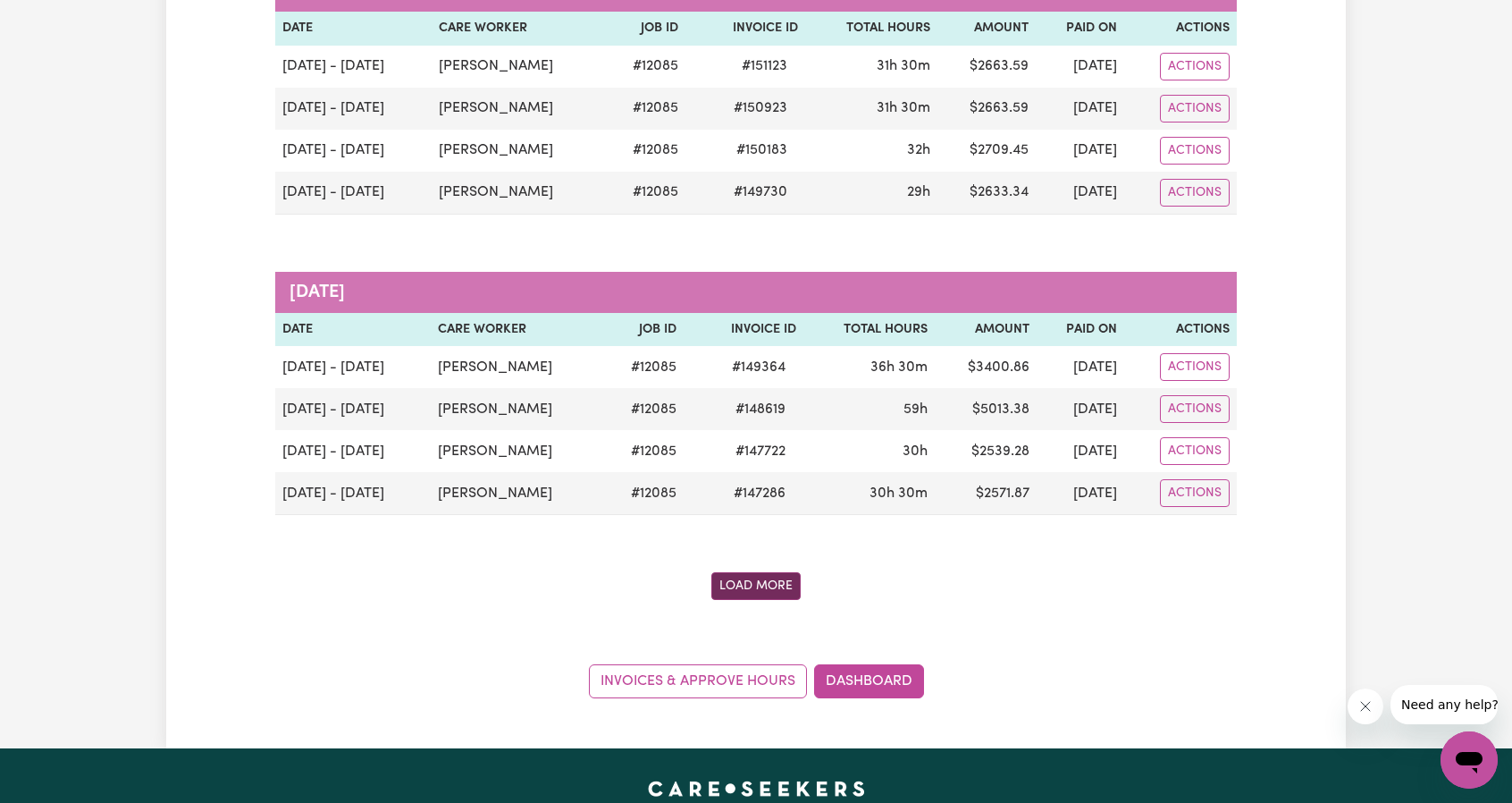
click at [793, 572] on button "Load More" at bounding box center [756, 586] width 89 height 28
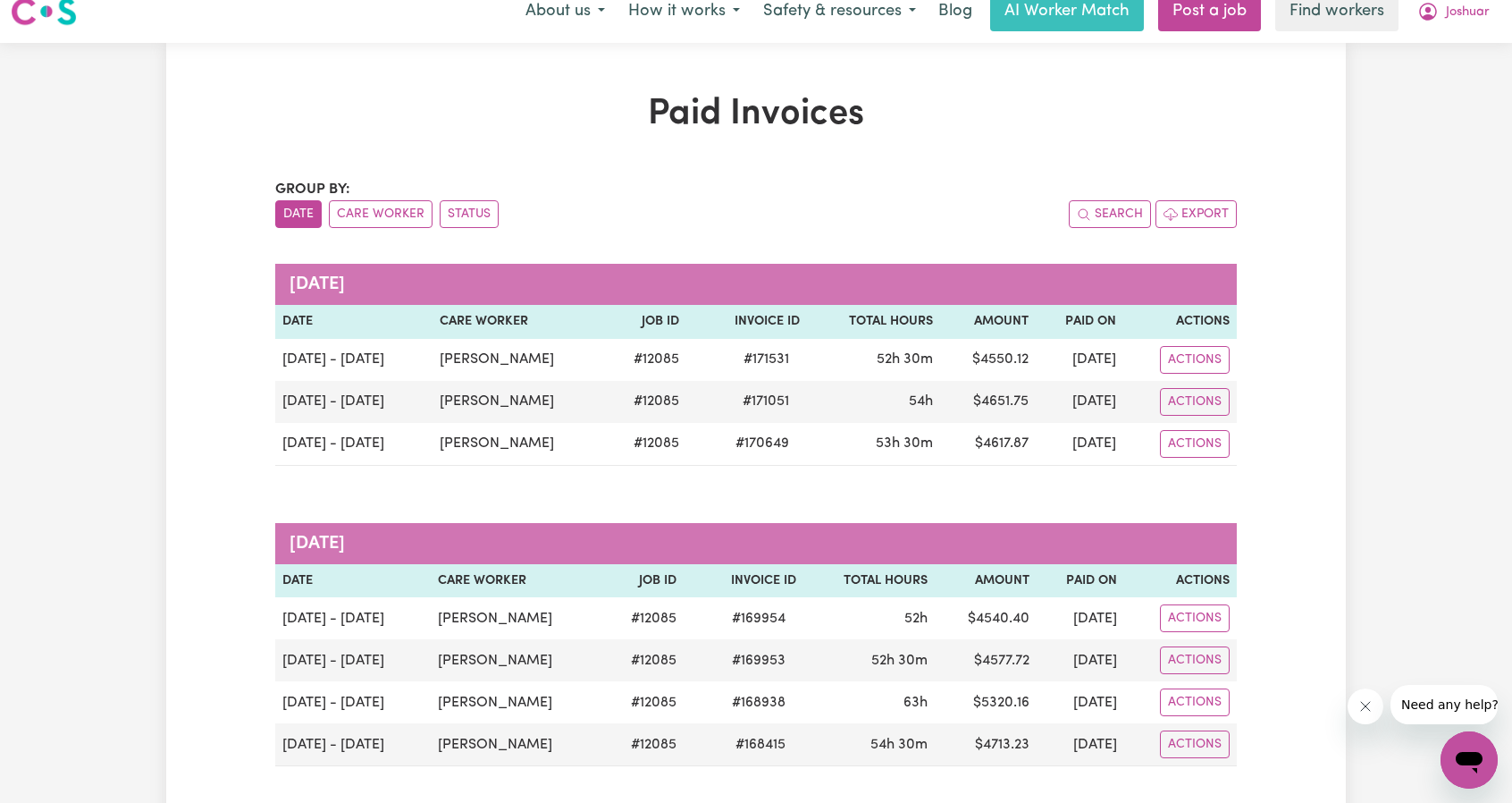
scroll to position [9, 0]
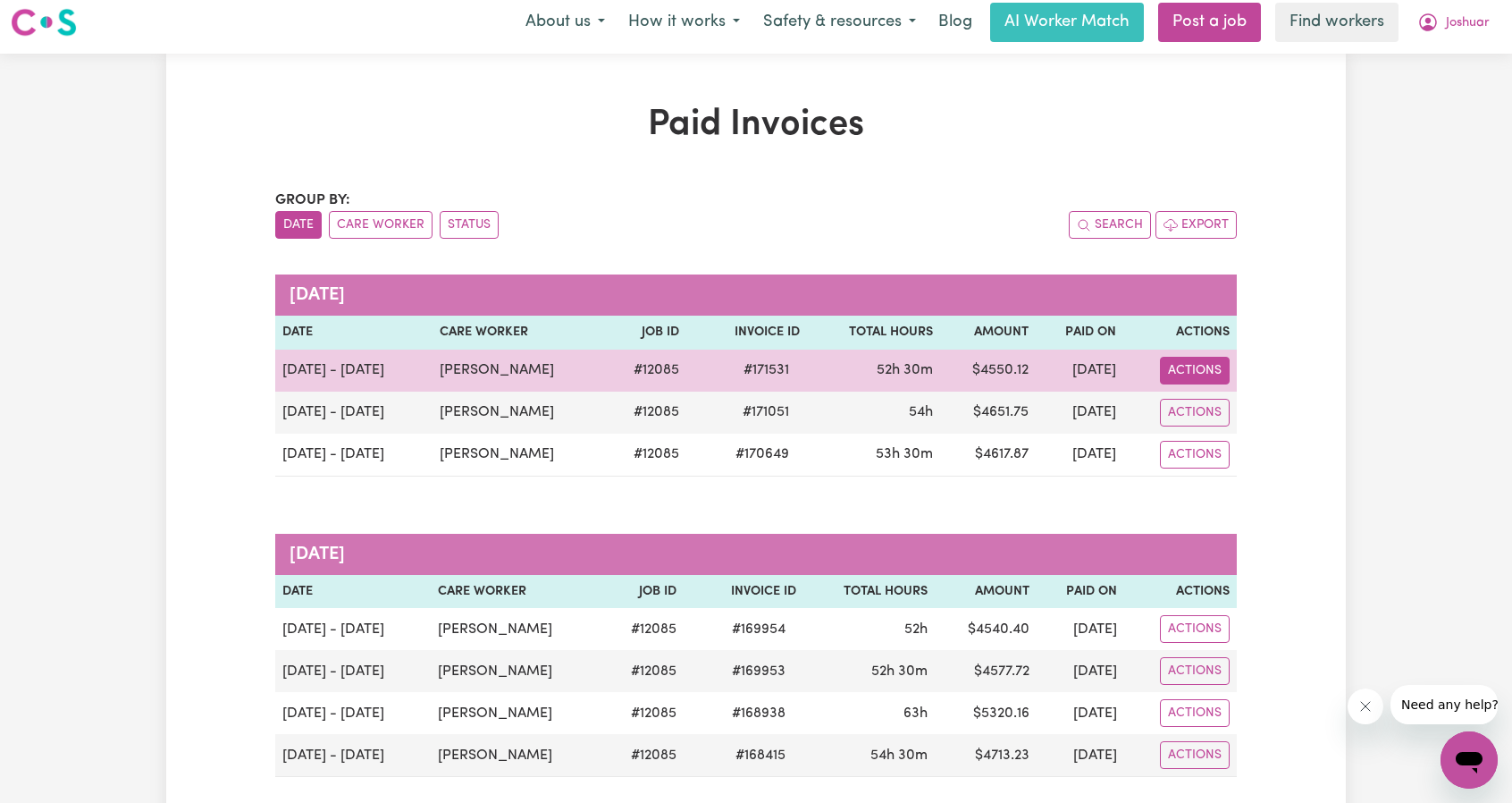
click at [1185, 359] on button "Actions" at bounding box center [1194, 371] width 70 height 28
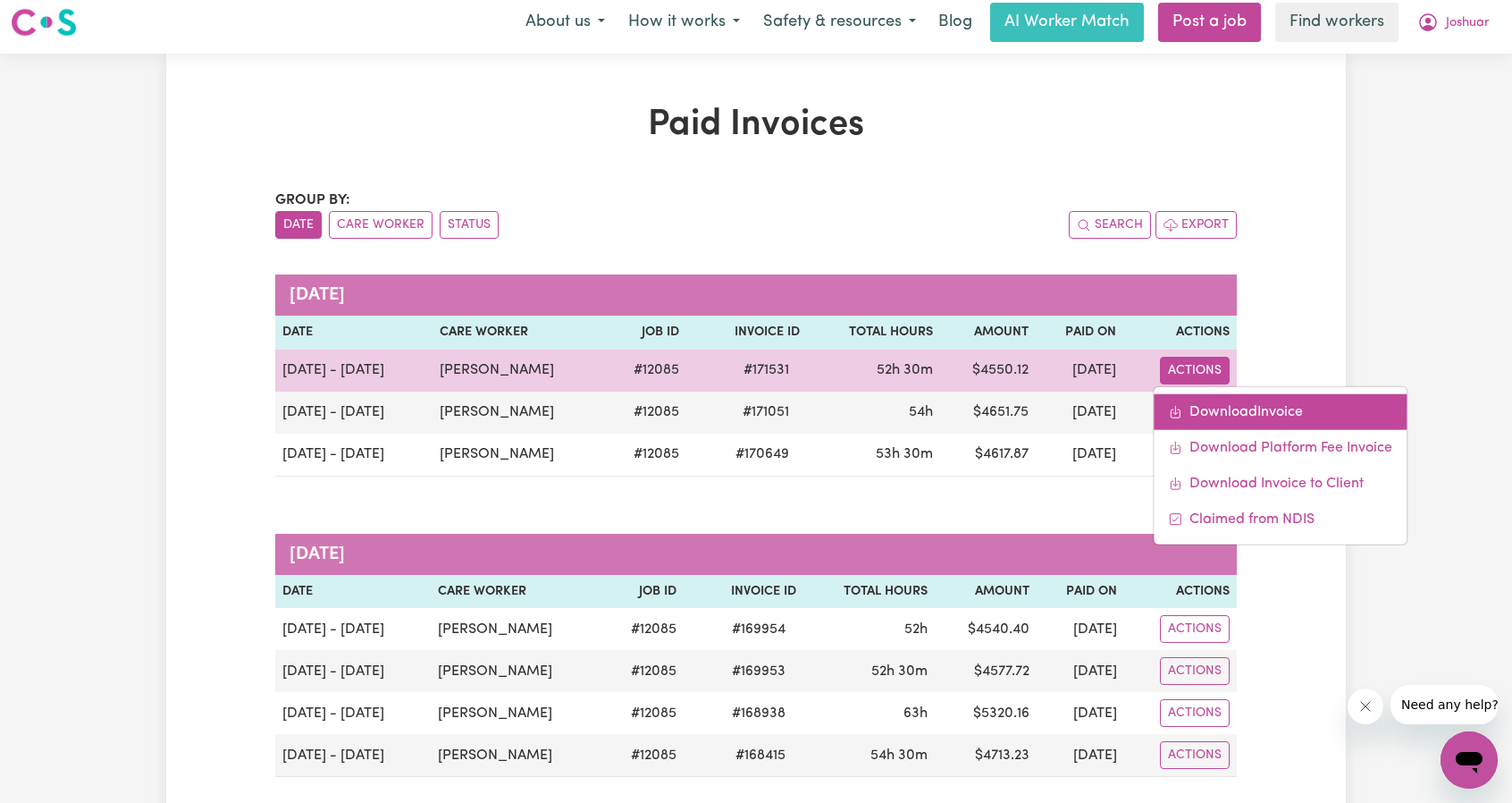
click at [1201, 406] on link "Download Invoice" at bounding box center [1280, 411] width 253 height 36
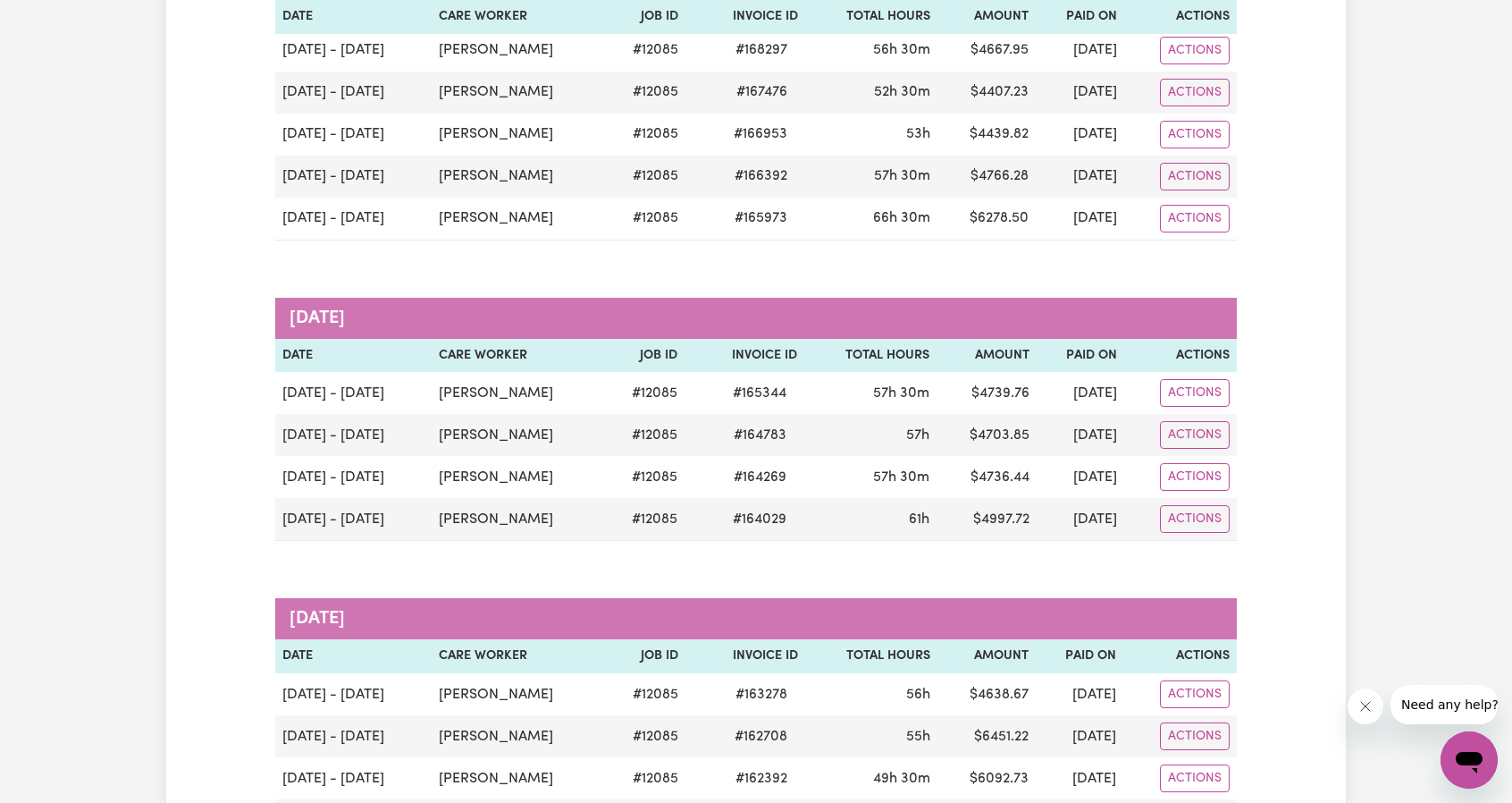
scroll to position [1081, 0]
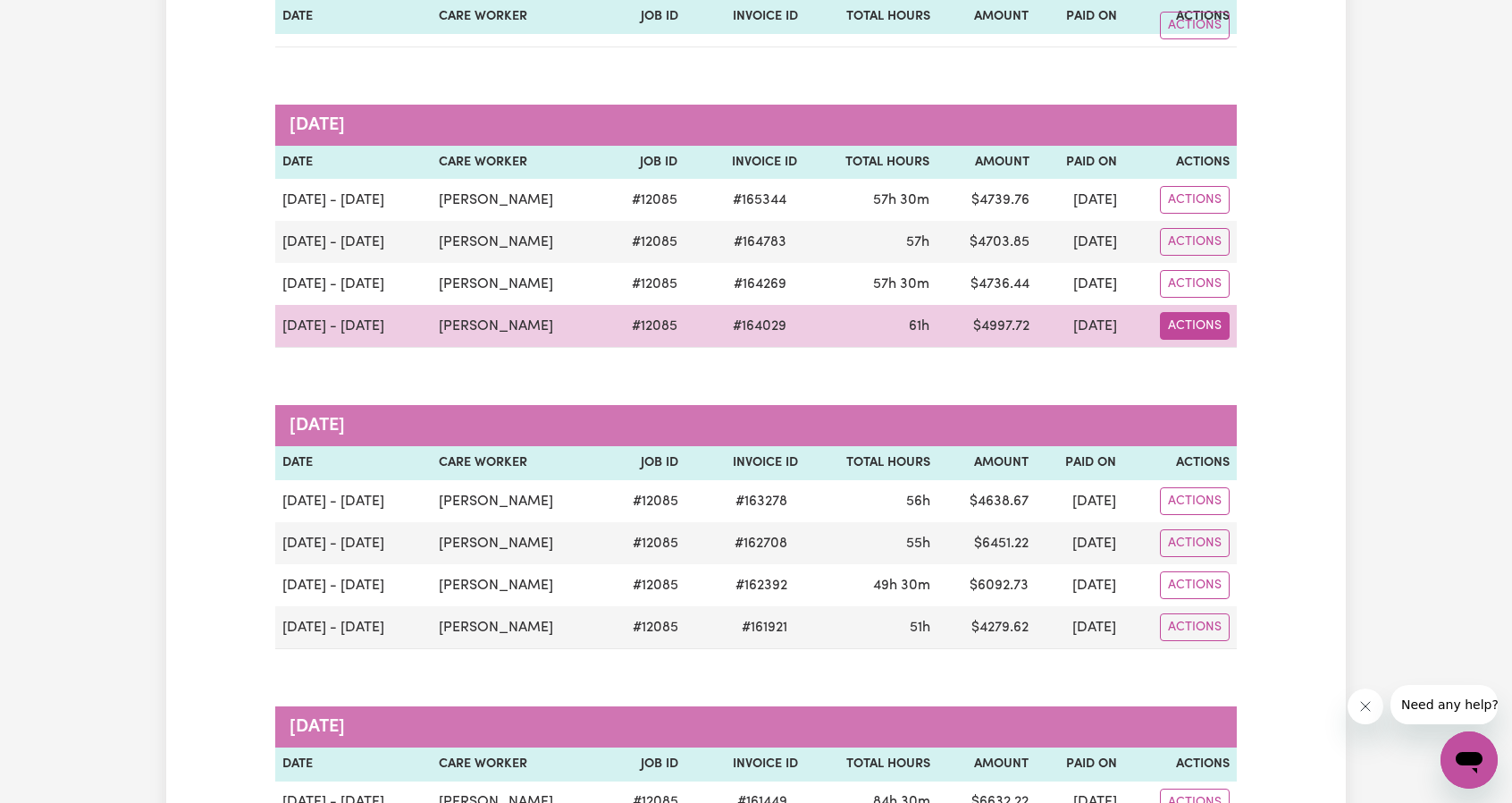
click at [1186, 320] on button "Actions" at bounding box center [1194, 326] width 70 height 28
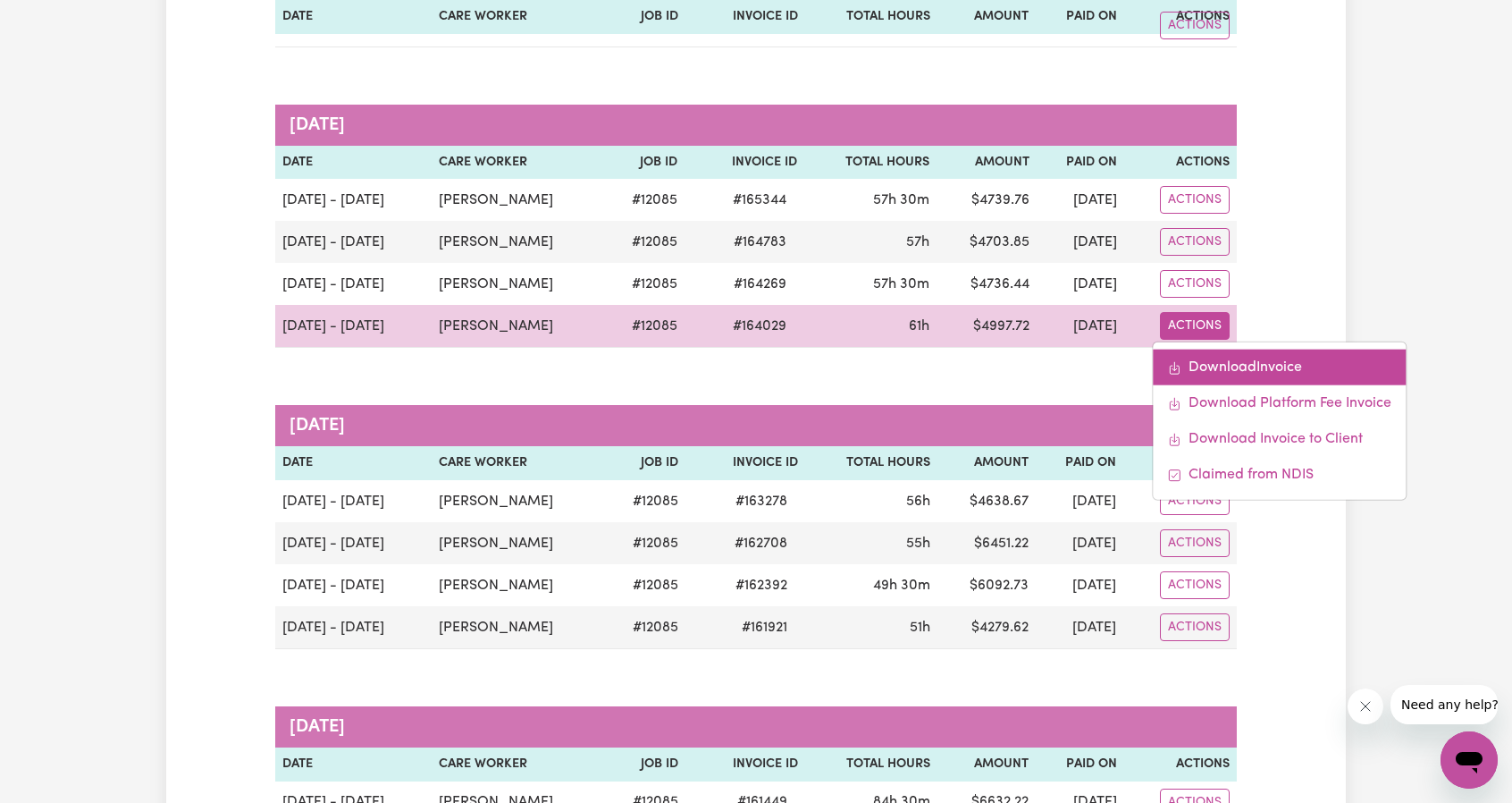
click at [1195, 350] on link "Download Invoice" at bounding box center [1279, 368] width 253 height 36
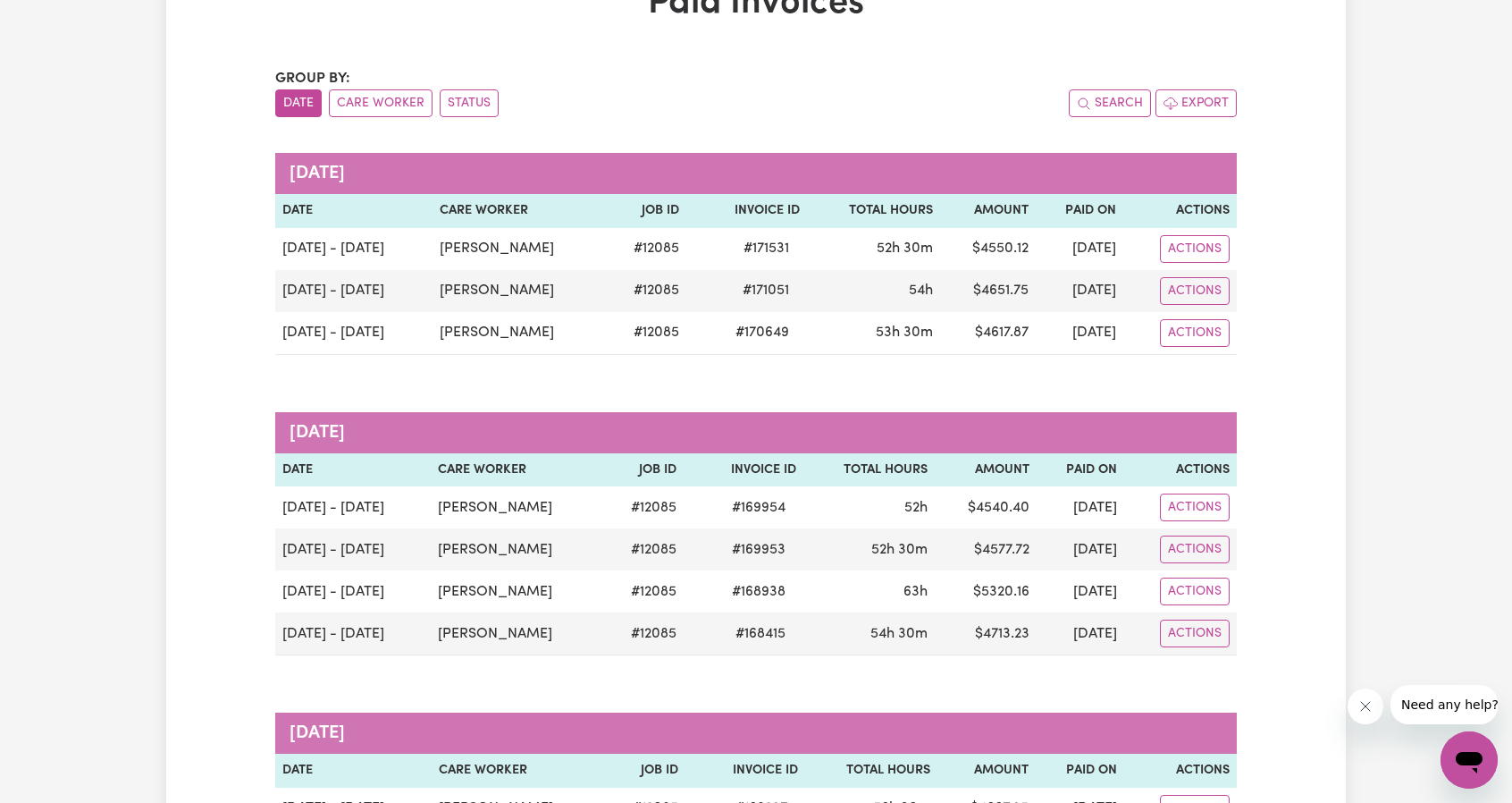
scroll to position [0, 0]
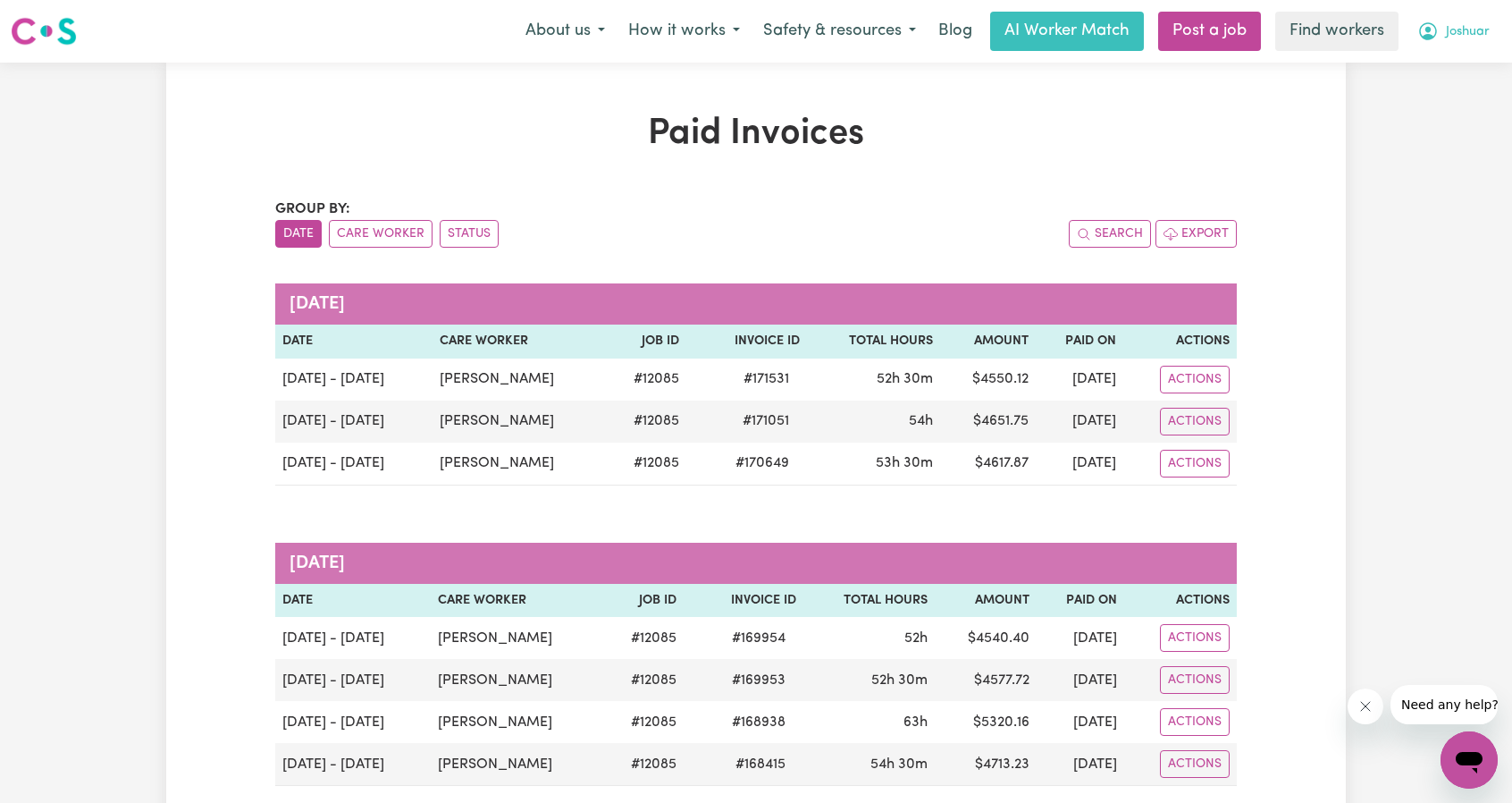
click at [1438, 27] on button "Joshuar" at bounding box center [1453, 32] width 95 height 38
drag, startPoint x: 1393, startPoint y: 122, endPoint x: 1419, endPoint y: 99, distance: 34.7
click at [1459, 39] on span "Joshuar" at bounding box center [1467, 32] width 44 height 20
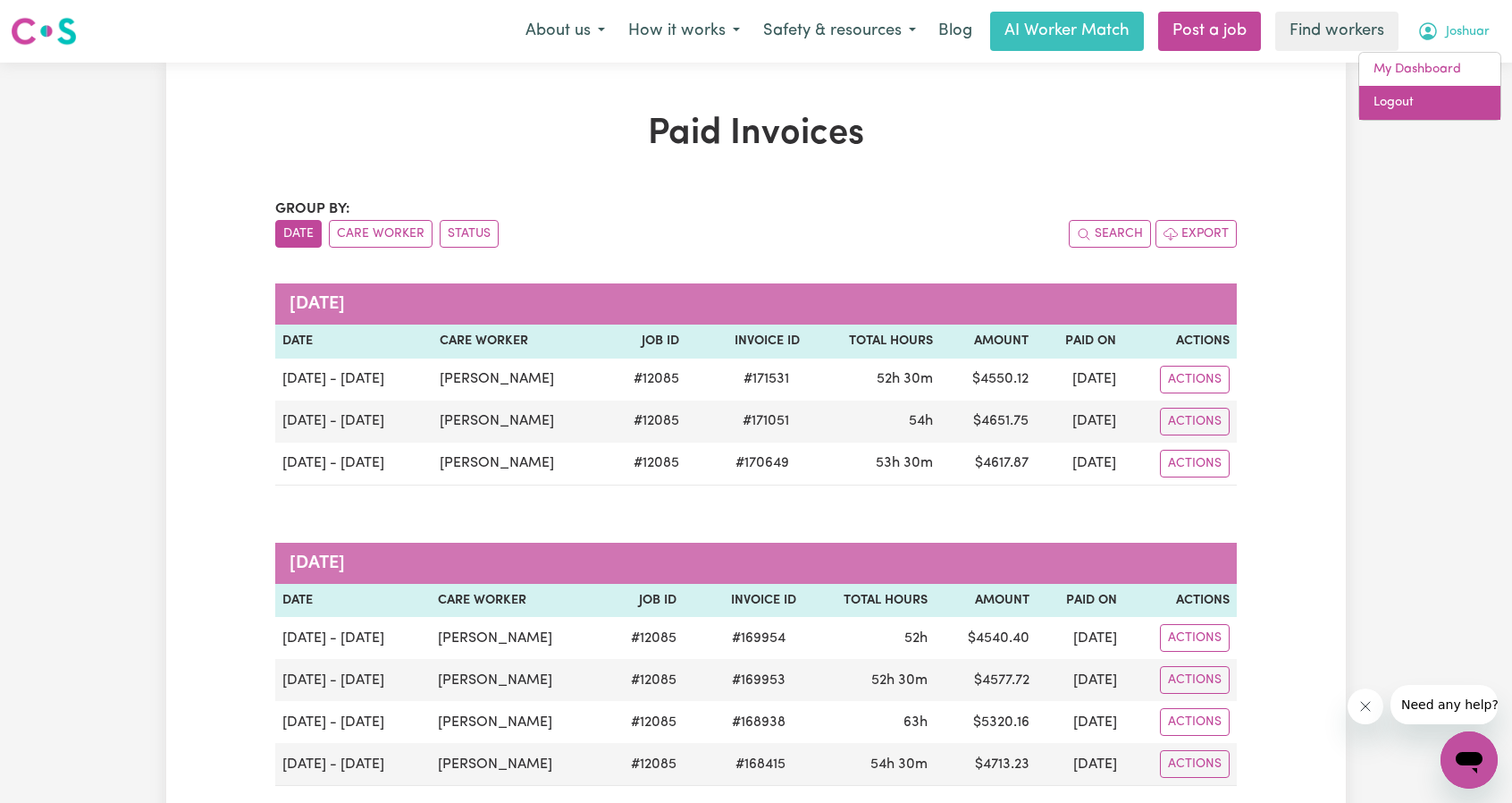
click at [1424, 104] on link "Logout" at bounding box center [1430, 102] width 141 height 34
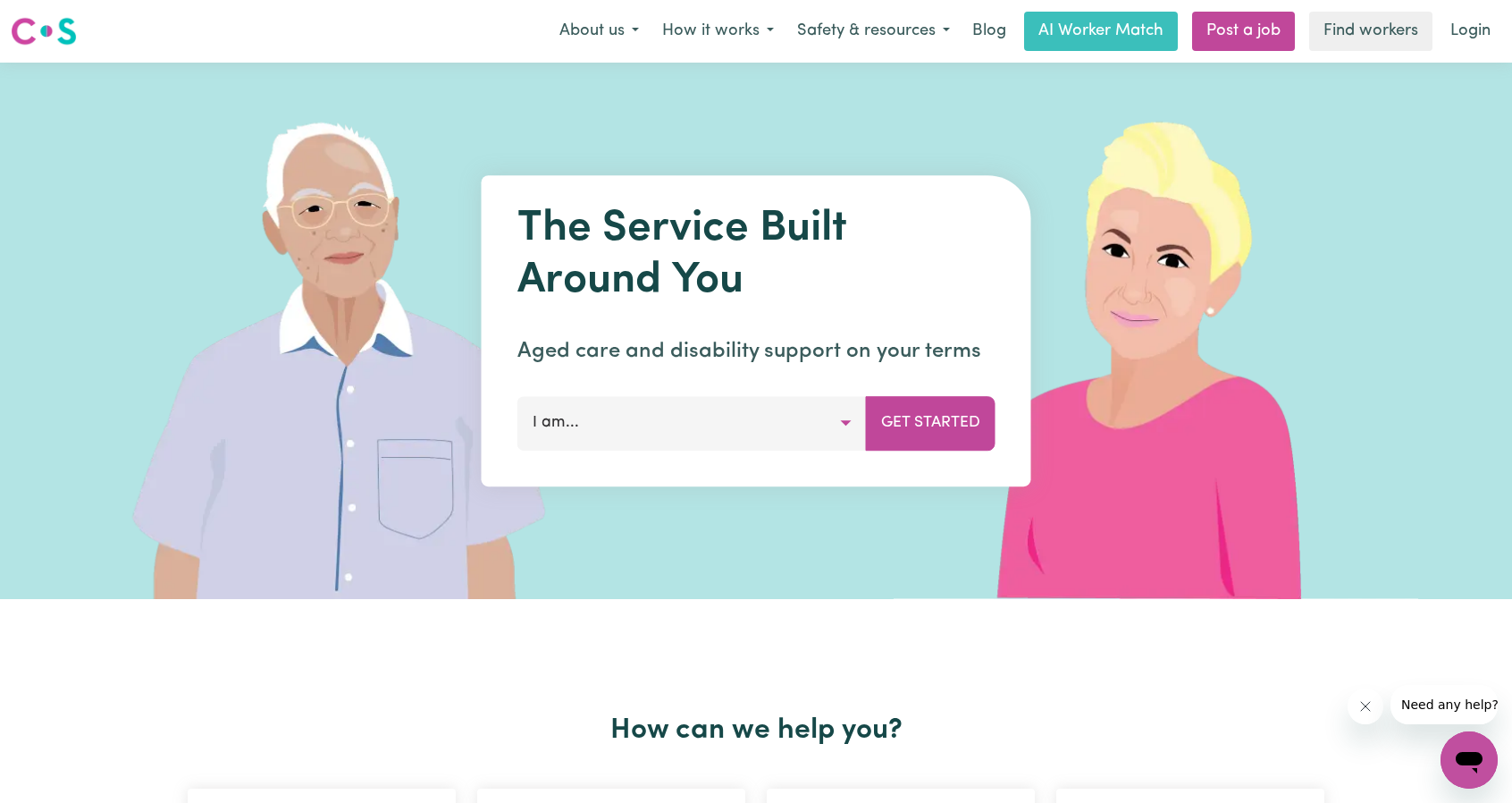
click at [1466, 40] on link "Login" at bounding box center [1470, 32] width 62 height 40
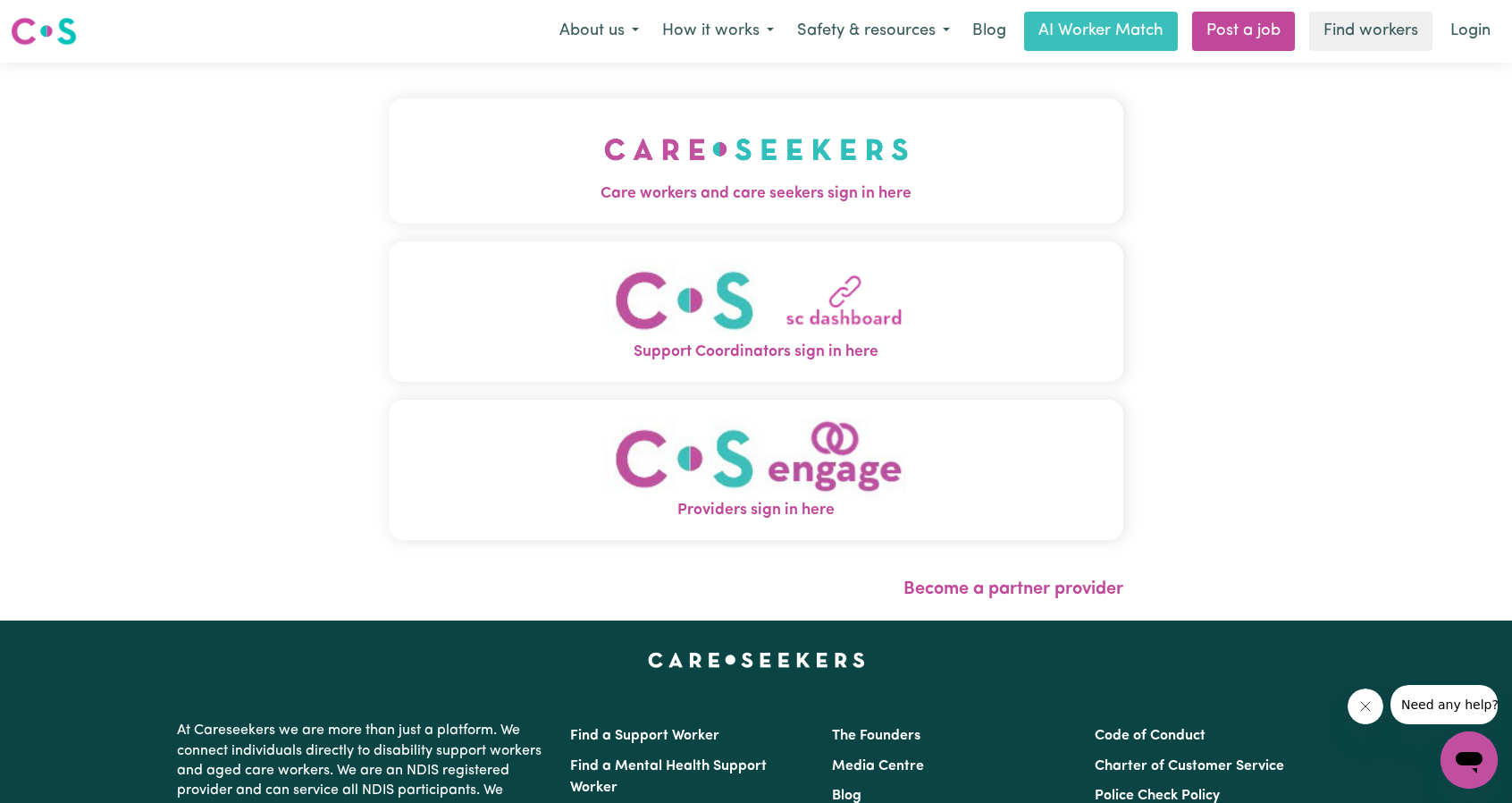
click at [772, 178] on button "Care workers and care seekers sign in here" at bounding box center [755, 161] width 734 height 125
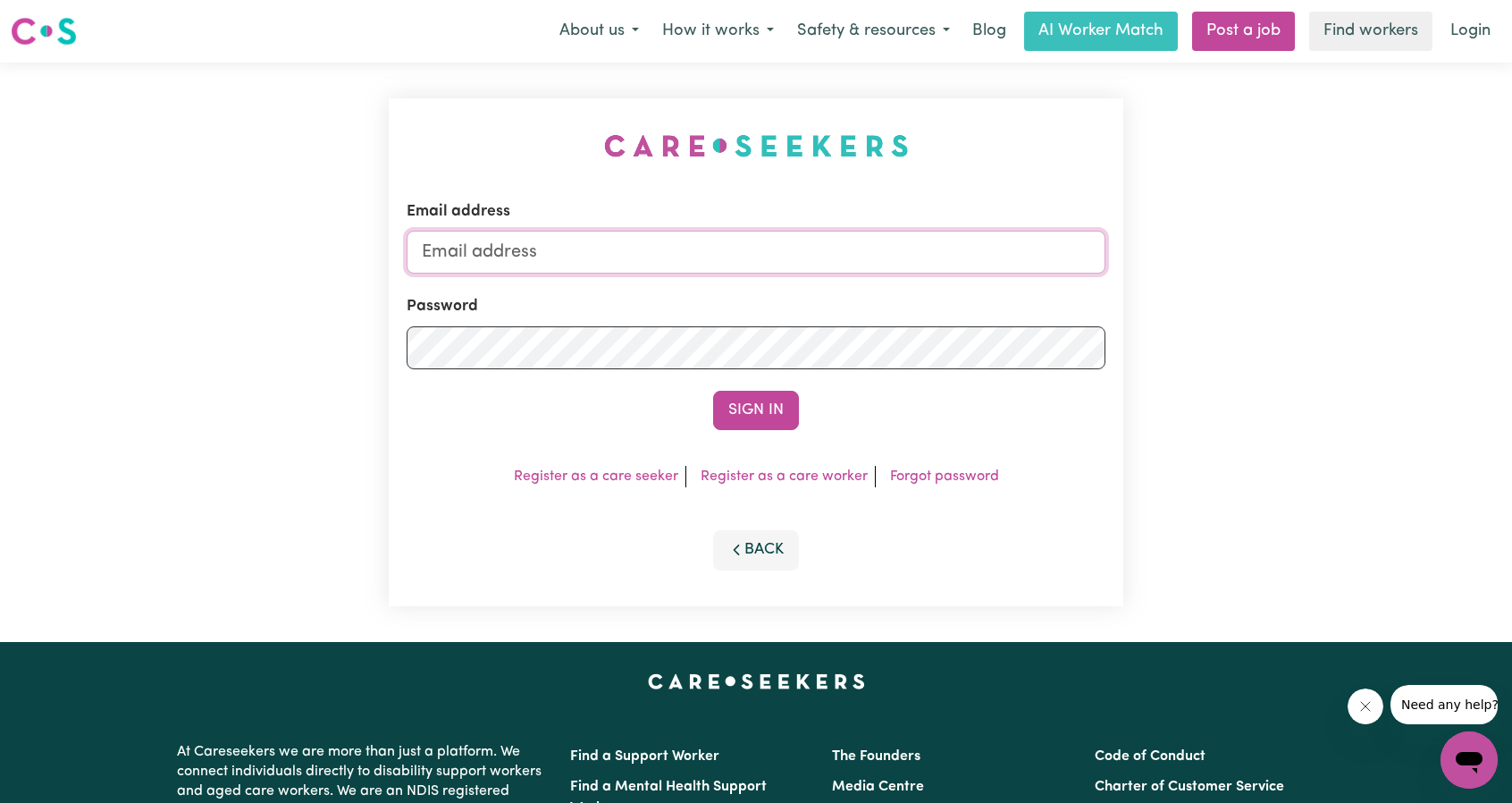
click at [745, 231] on input "Email address" at bounding box center [755, 251] width 698 height 43
click at [740, 258] on input "Email address" at bounding box center [755, 251] width 698 height 43
drag, startPoint x: 749, startPoint y: 253, endPoint x: 724, endPoint y: 273, distance: 32.0
click at [748, 253] on input "Email address" at bounding box center [755, 251] width 698 height 43
drag, startPoint x: 515, startPoint y: 251, endPoint x: 927, endPoint y: 315, distance: 416.9
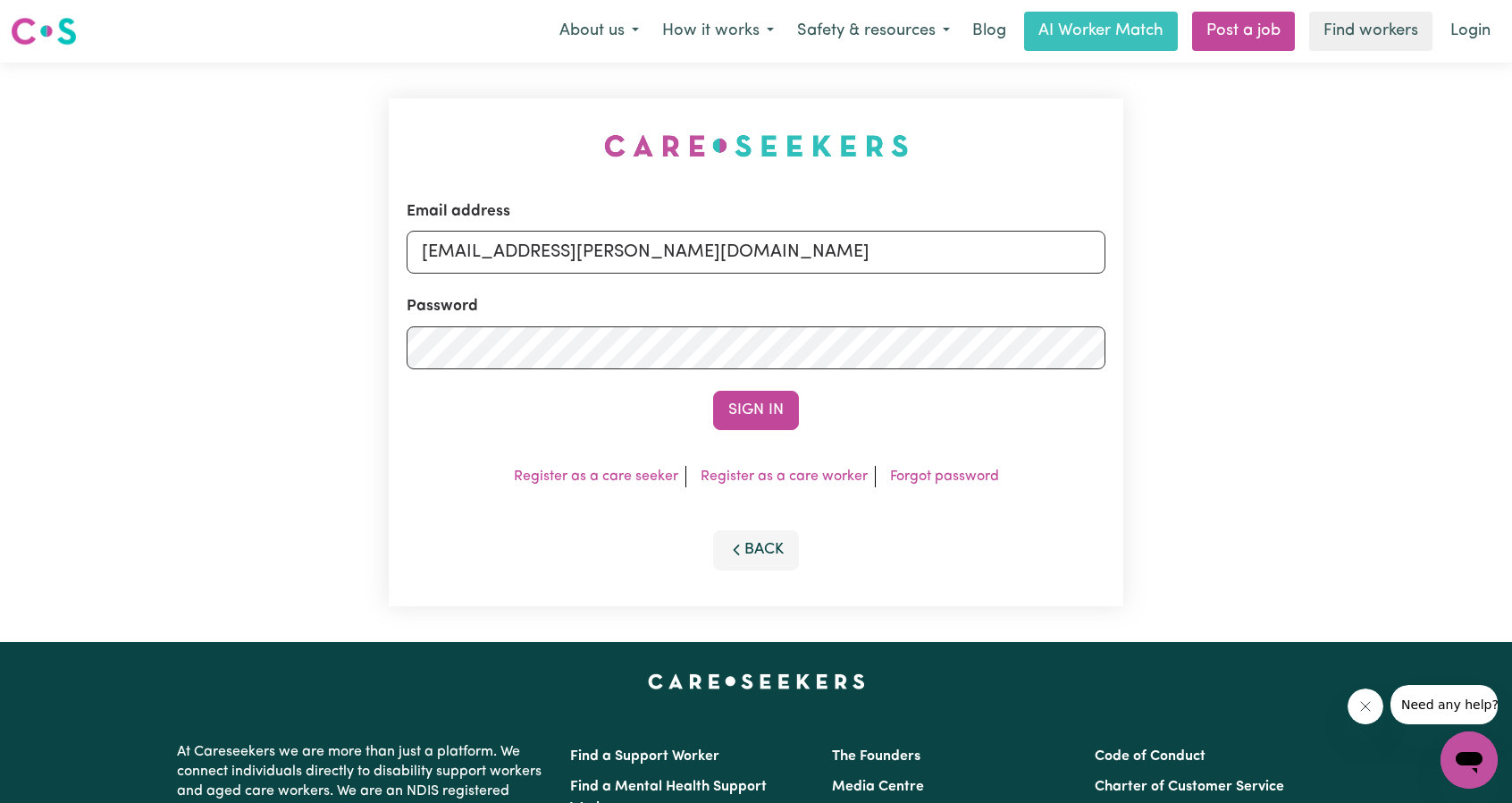
click at [918, 287] on form "Email address [EMAIL_ADDRESS][PERSON_NAME][DOMAIN_NAME] Password Sign In" at bounding box center [755, 314] width 698 height 230
type input "superuser~[EMAIL_ADDRESS][DOMAIN_NAME]"
click at [750, 404] on button "Sign In" at bounding box center [756, 410] width 85 height 40
